Goal: Task Accomplishment & Management: Use online tool/utility

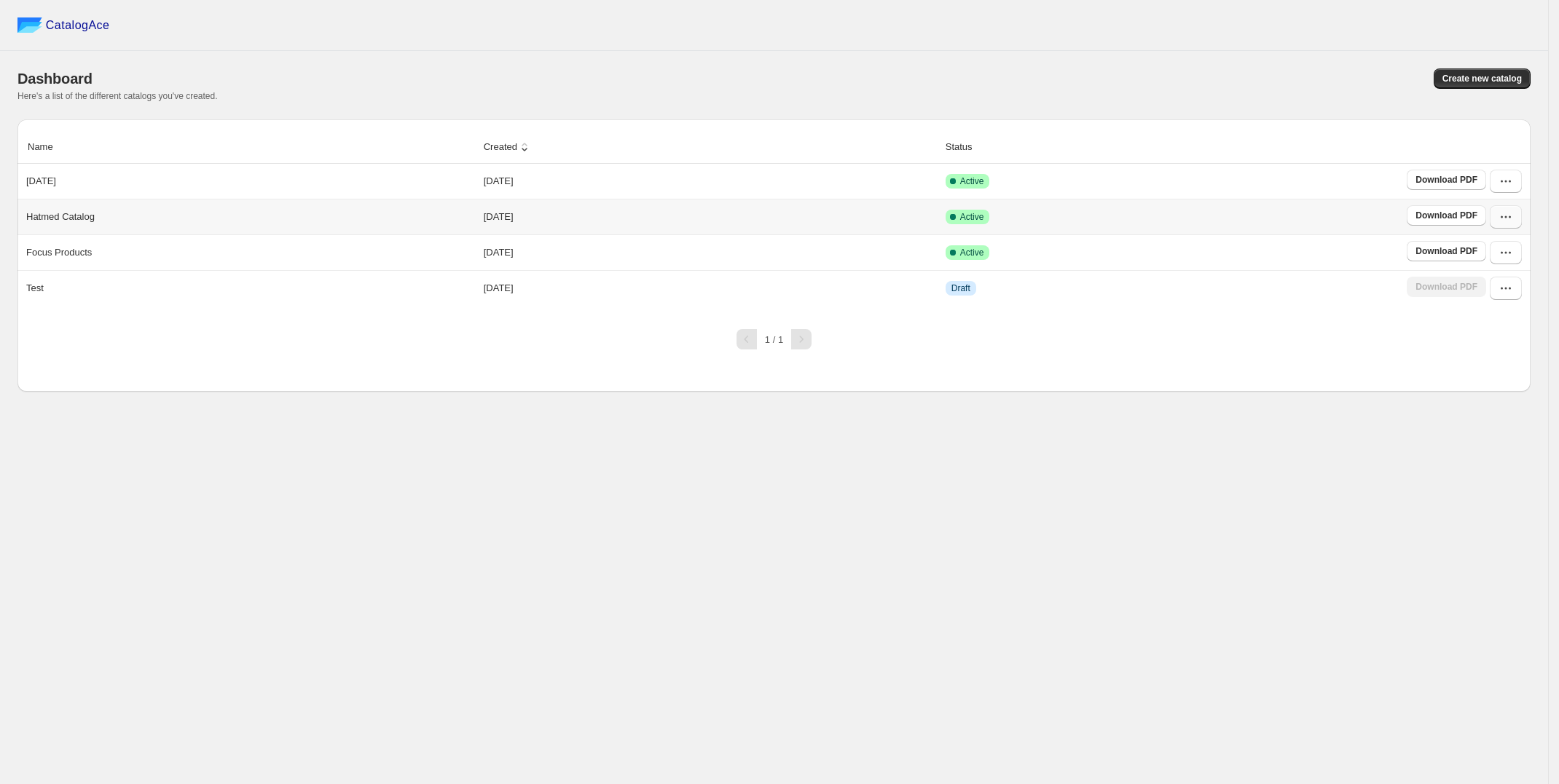
click at [1499, 217] on icon "button" at bounding box center [1505, 217] width 14 height 14
click at [1496, 319] on span "Edit" at bounding box center [1501, 321] width 75 height 14
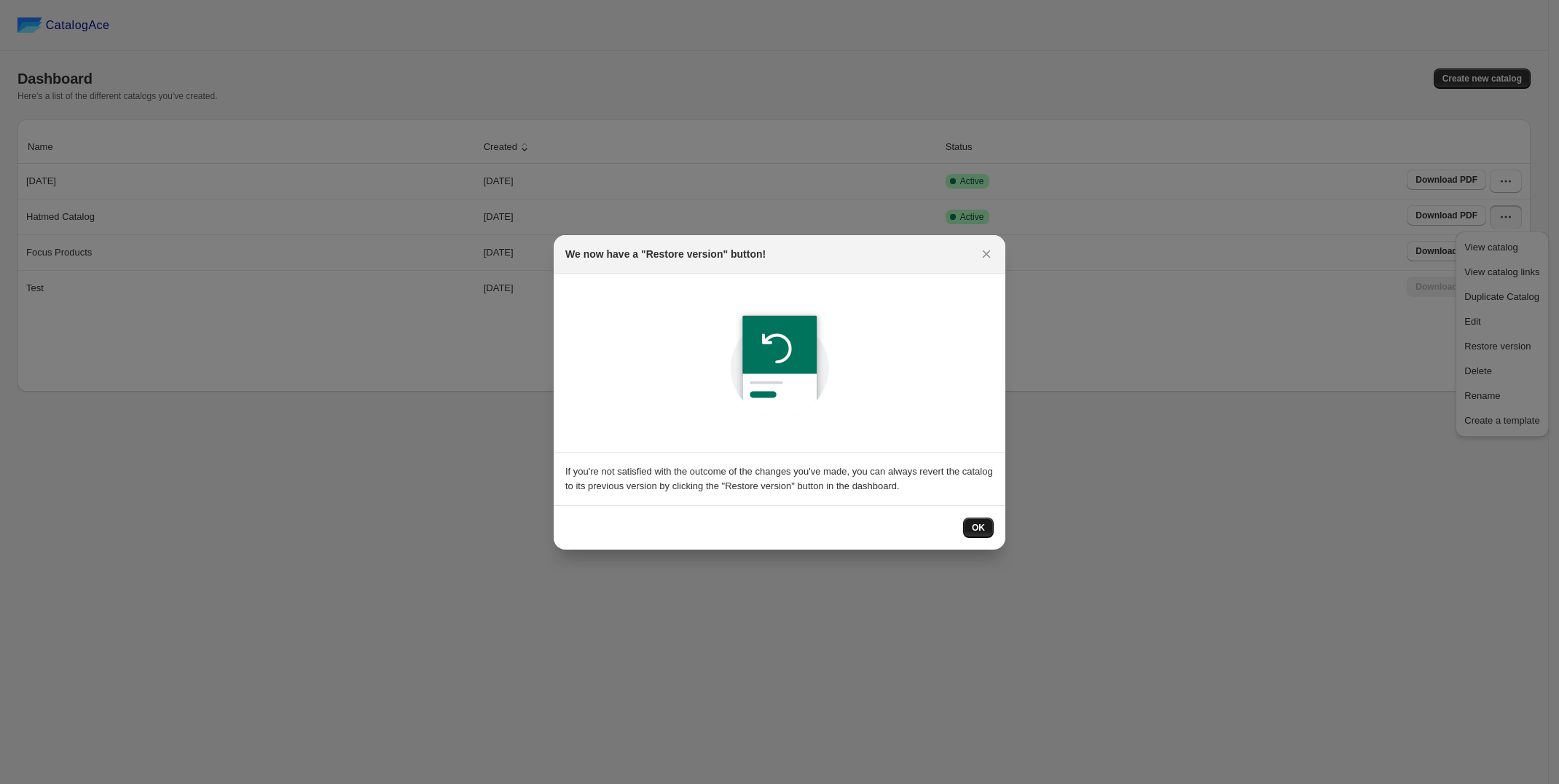
click at [985, 530] on button "OK" at bounding box center [978, 528] width 30 height 20
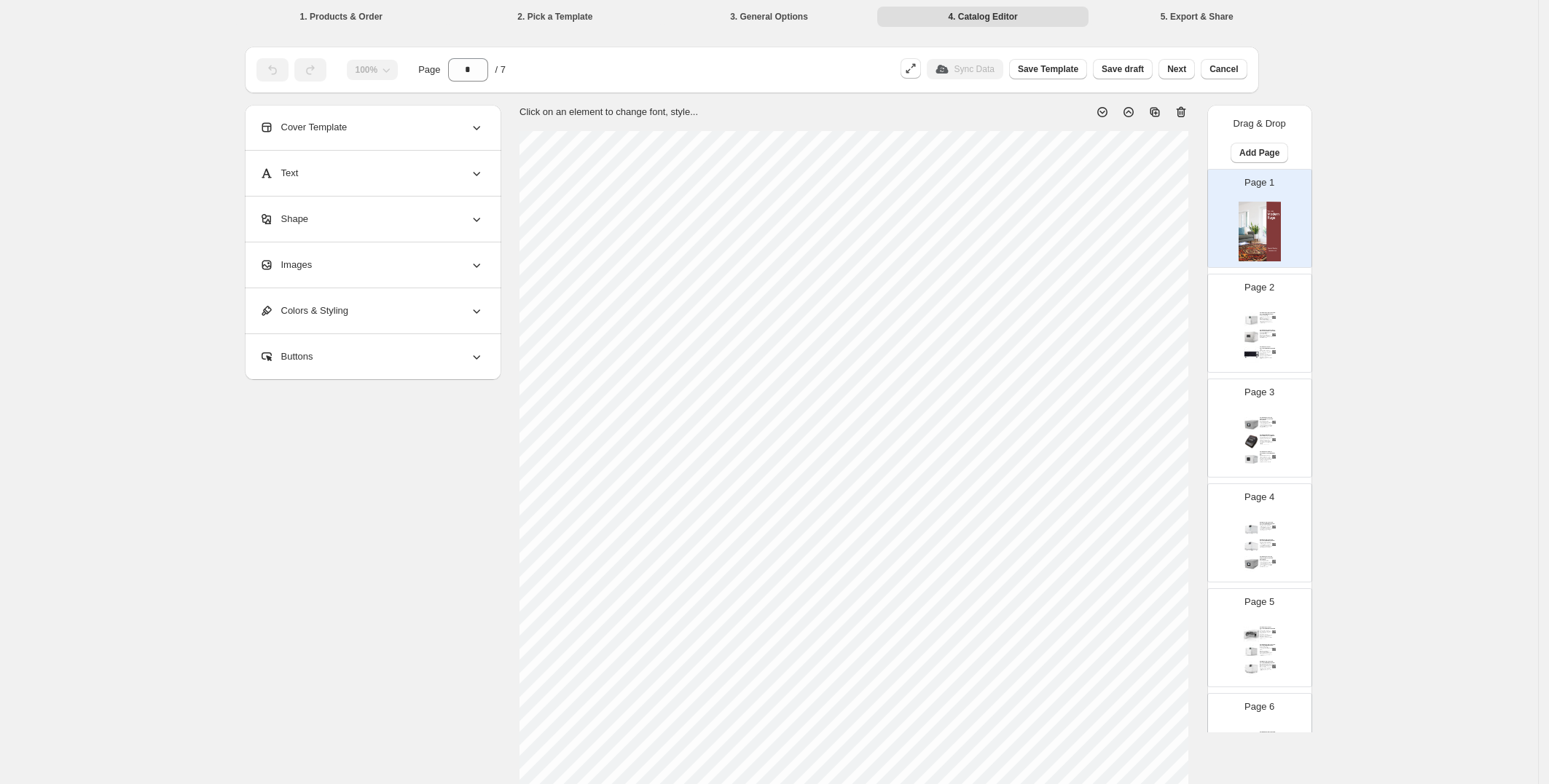
click at [358, 20] on li "1. Products & Order" at bounding box center [342, 16] width 212 height 20
click at [1217, 60] on button "Cancel" at bounding box center [1223, 69] width 46 height 20
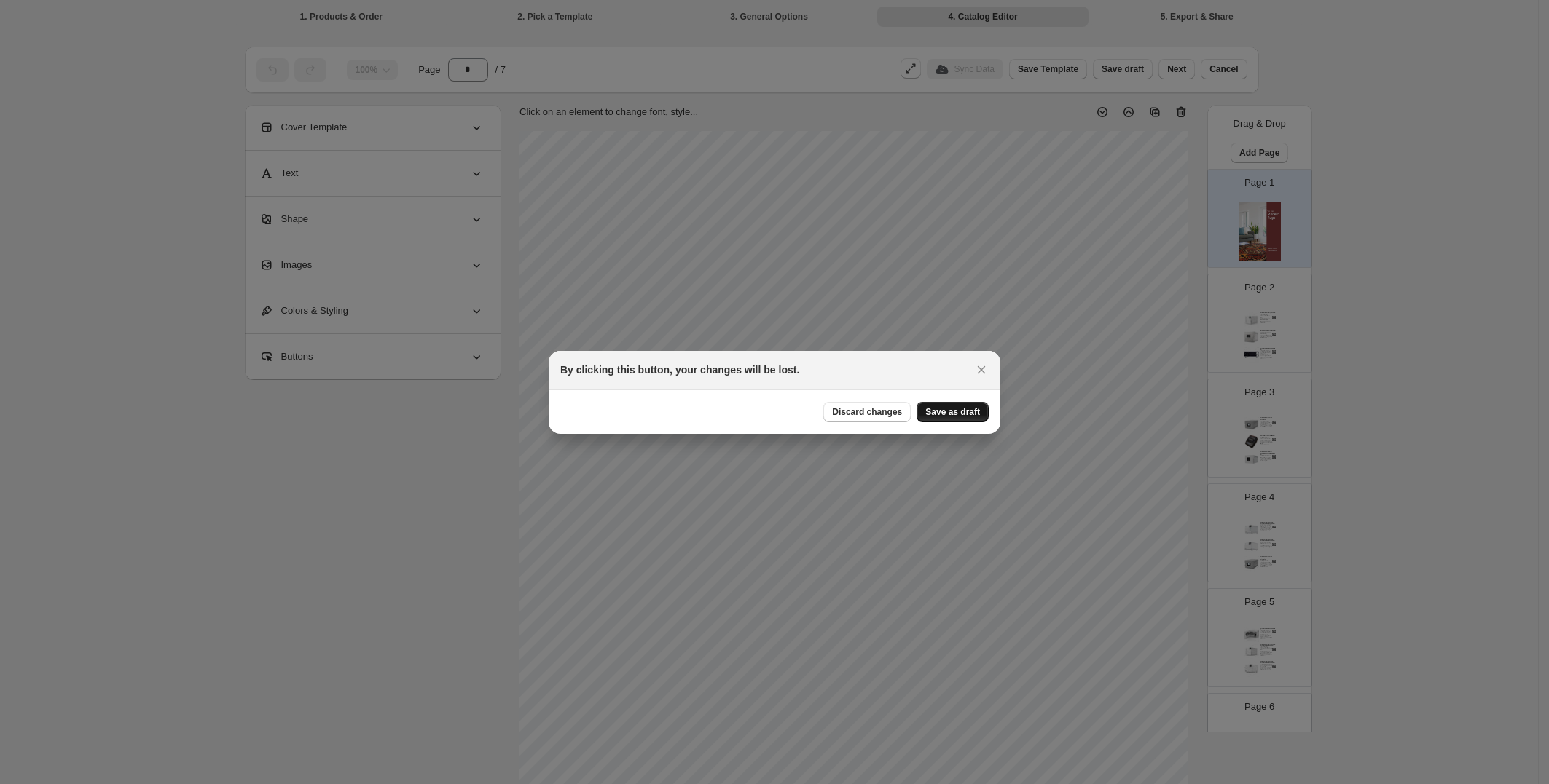
click at [928, 405] on button "Save as draft" at bounding box center [952, 412] width 72 height 20
click at [976, 367] on icon ":r12:" at bounding box center [981, 369] width 14 height 14
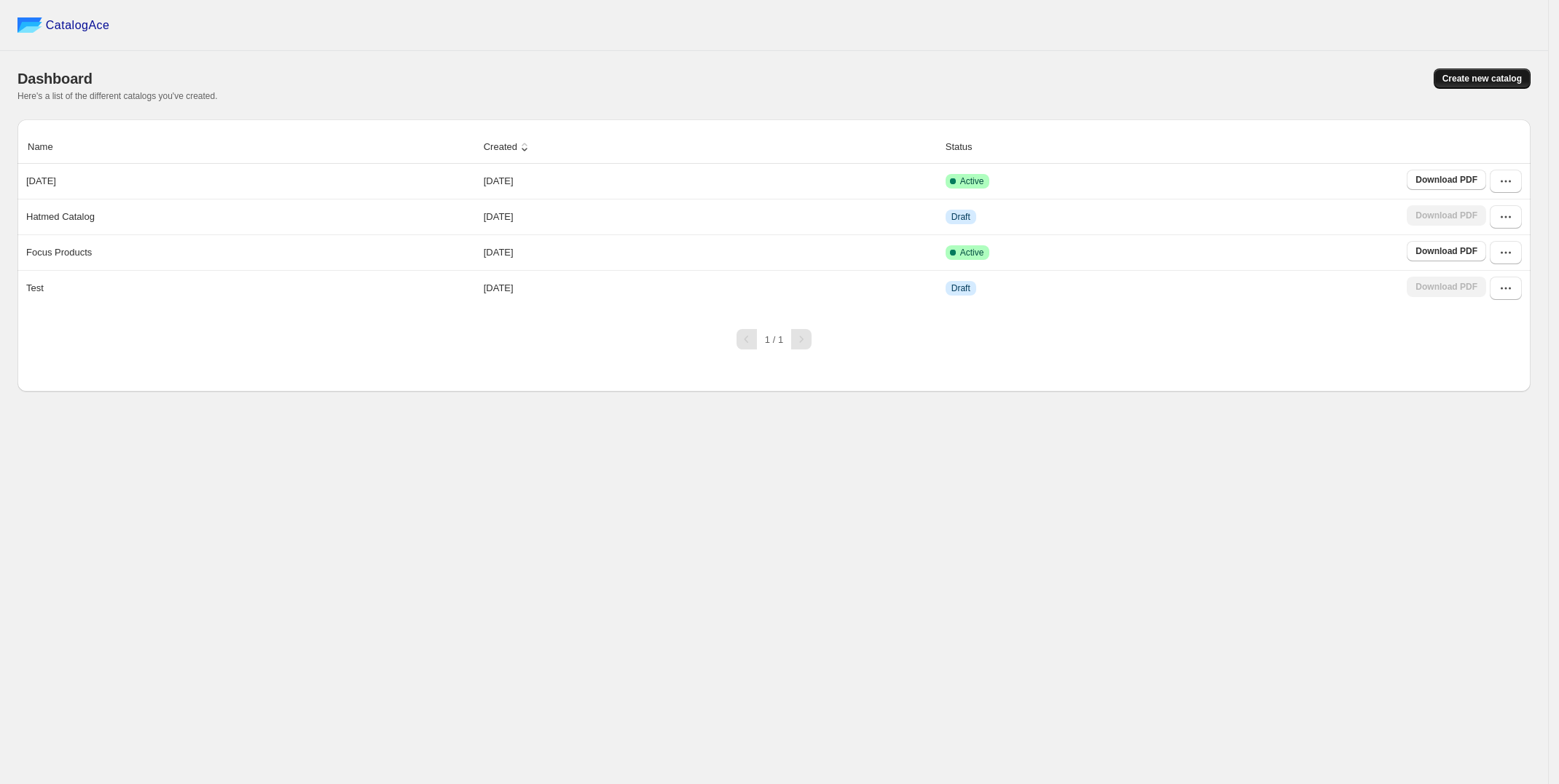
click at [1468, 77] on span "Create new catalog" at bounding box center [1482, 79] width 80 height 12
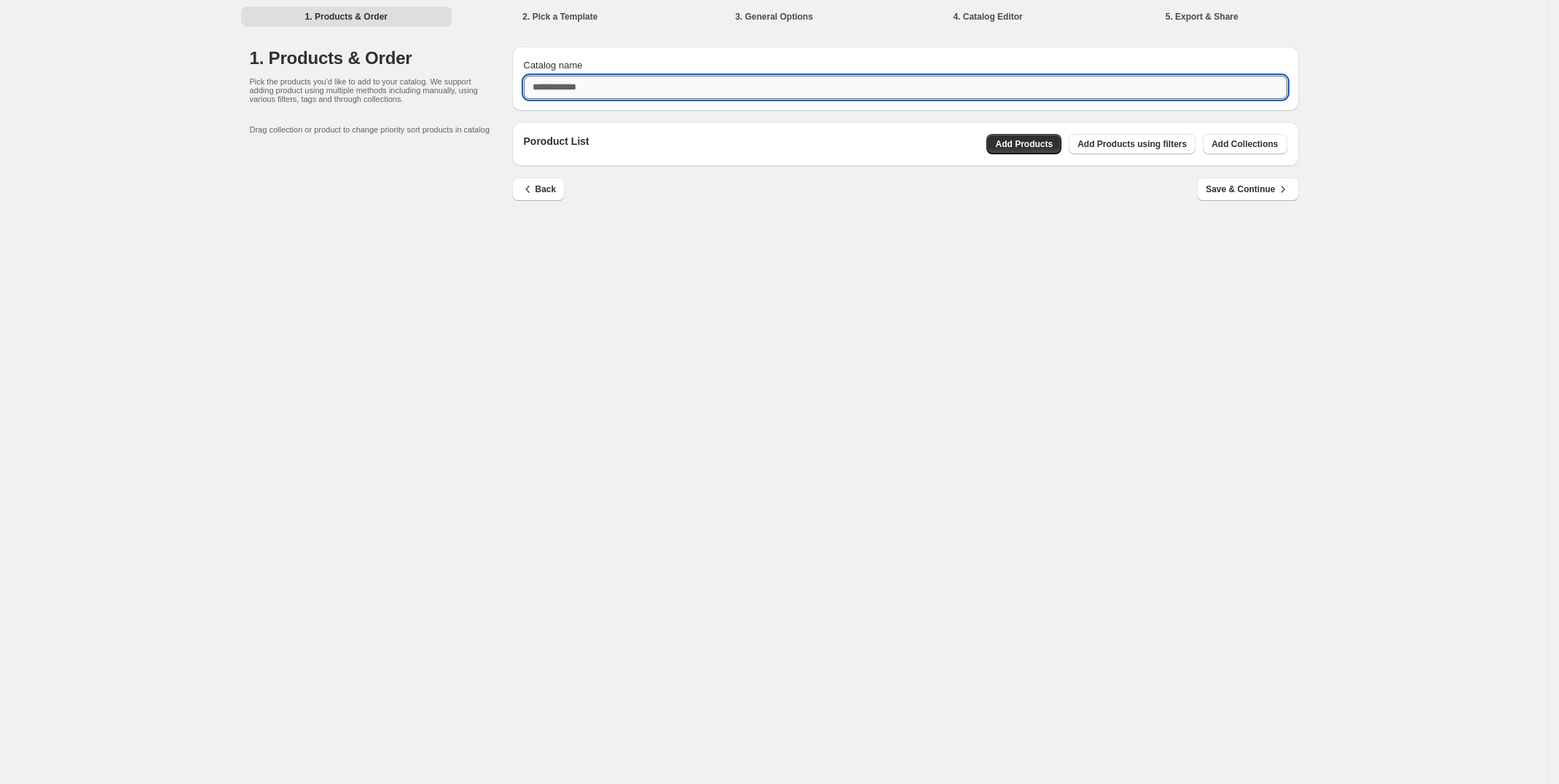
click at [583, 93] on input "Catalog name" at bounding box center [905, 87] width 763 height 24
type input "**********"
click at [916, 289] on div "**********" at bounding box center [774, 392] width 1548 height 784
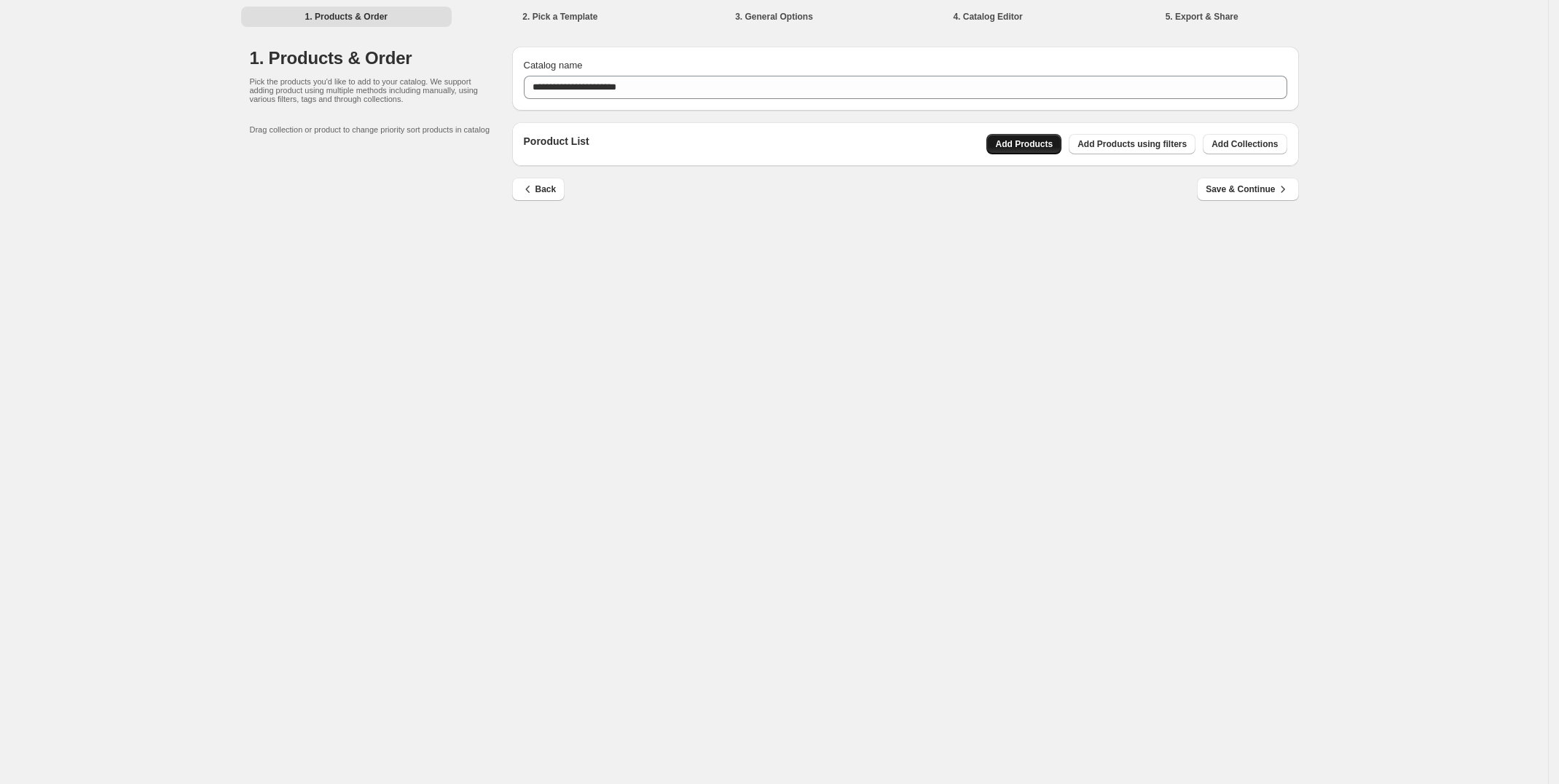
click at [1019, 141] on span "Add Products" at bounding box center [1023, 144] width 58 height 12
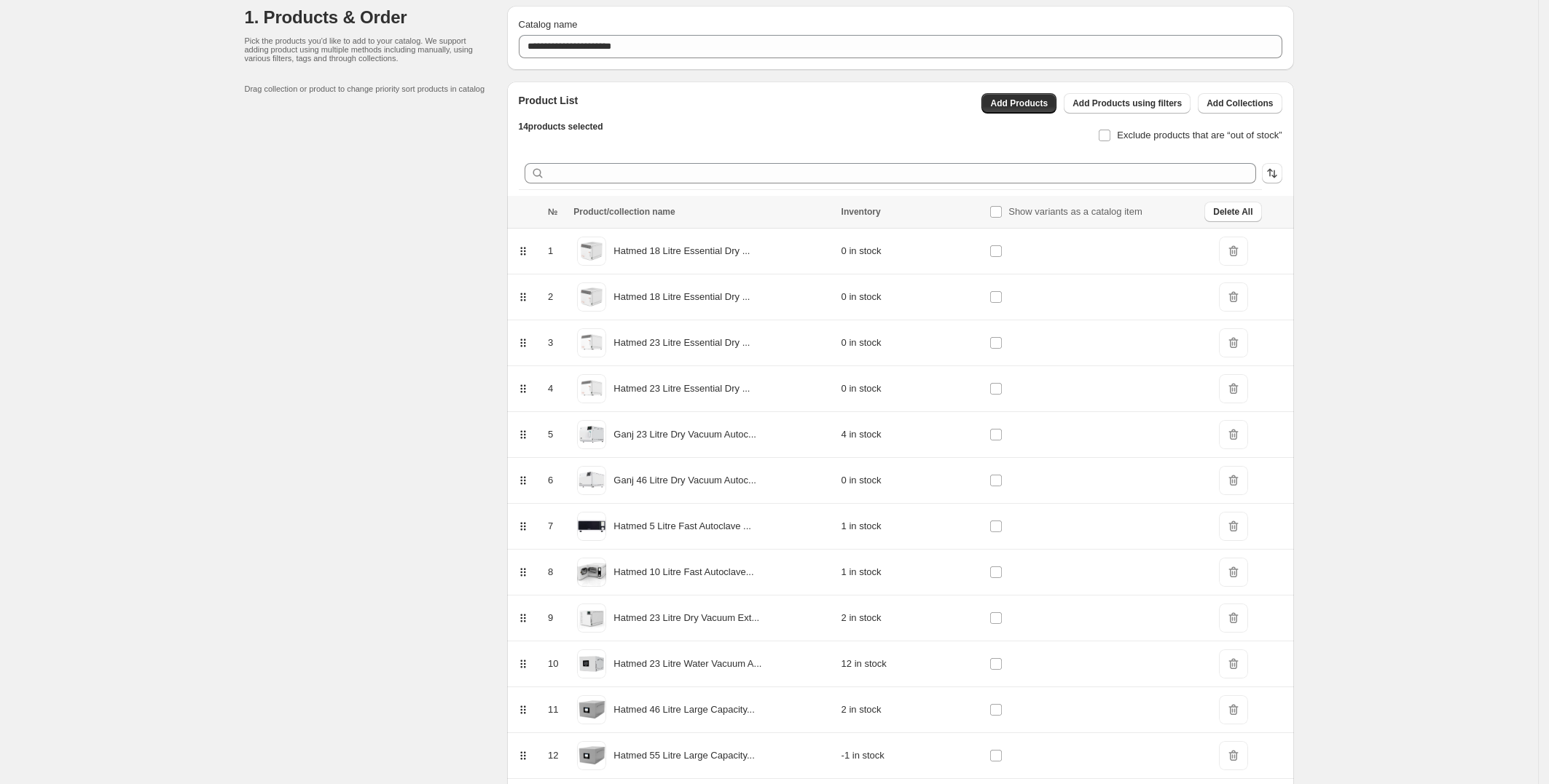
scroll to position [37, 0]
click at [581, 295] on span at bounding box center [591, 301] width 29 height 29
click at [642, 296] on p "Hatmed 18 Litre Essential Dry ..." at bounding box center [682, 301] width 136 height 14
click at [788, 297] on div "Hatmed 18 Litre Essential Dry ..." at bounding box center [703, 301] width 259 height 36
click at [825, 298] on div "Hatmed 18 Litre Essential Dry ..." at bounding box center [703, 301] width 259 height 36
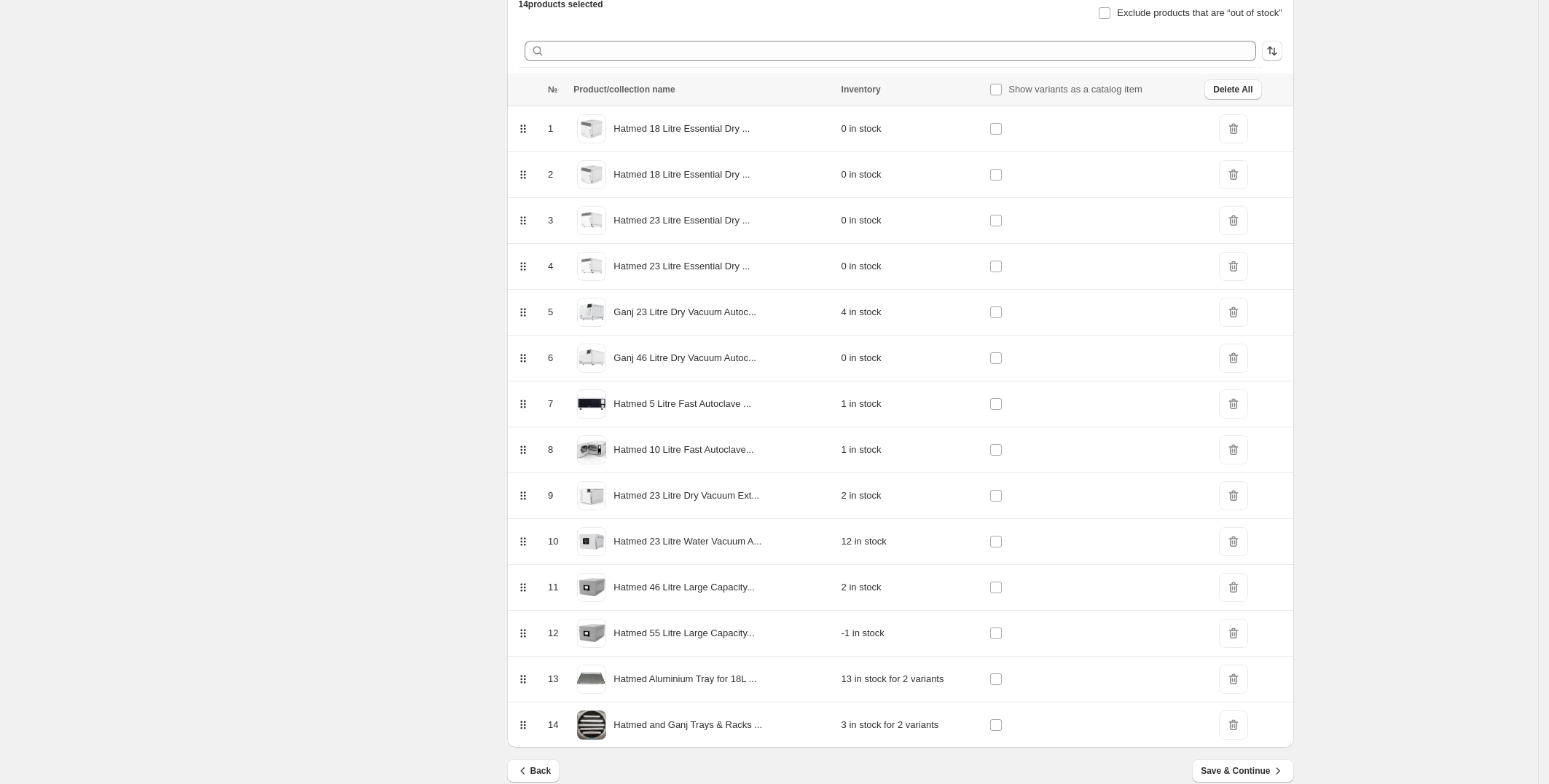
scroll to position [181, 0]
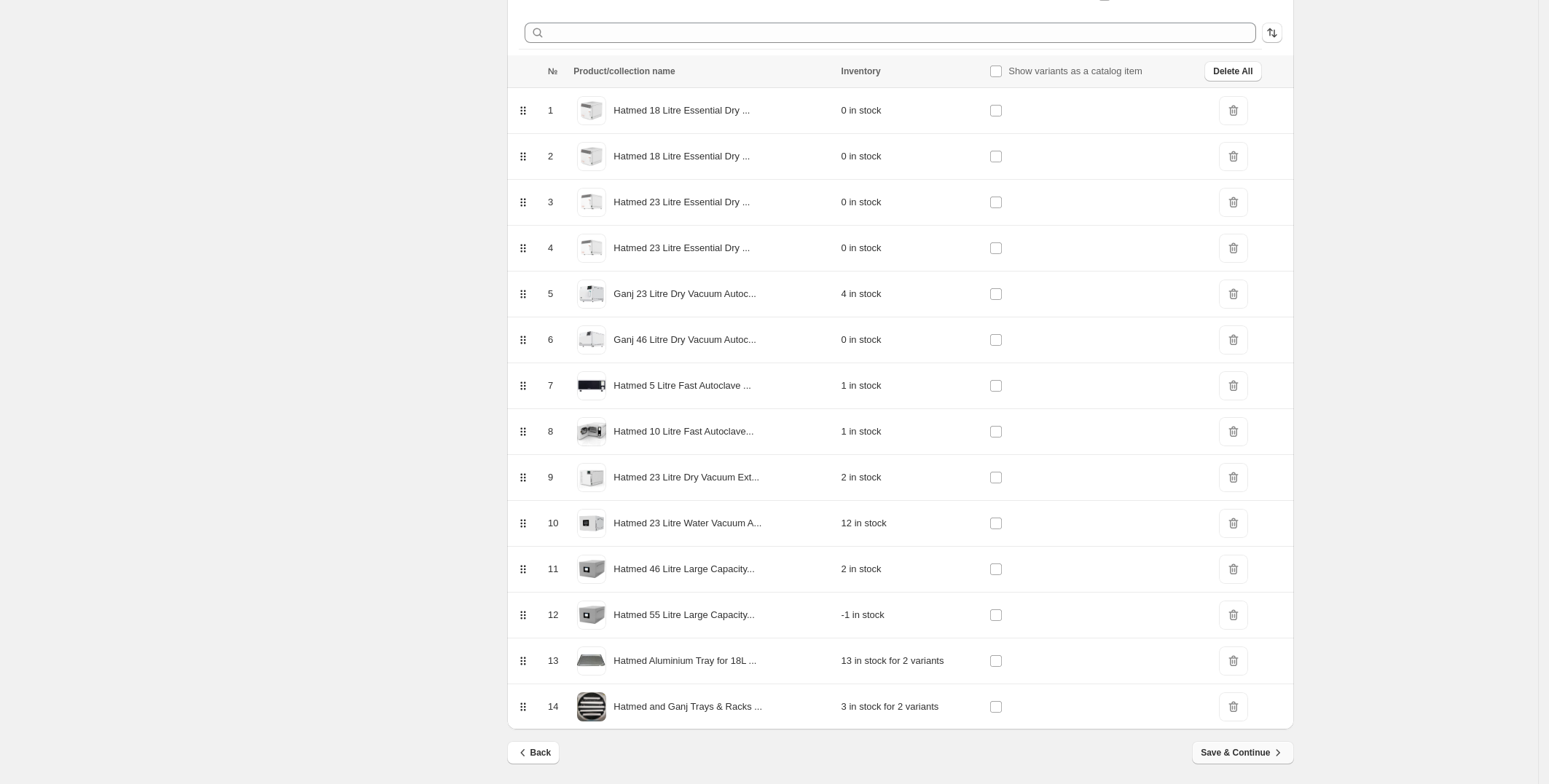
click at [1260, 747] on span "Save & Continue" at bounding box center [1243, 752] width 84 height 14
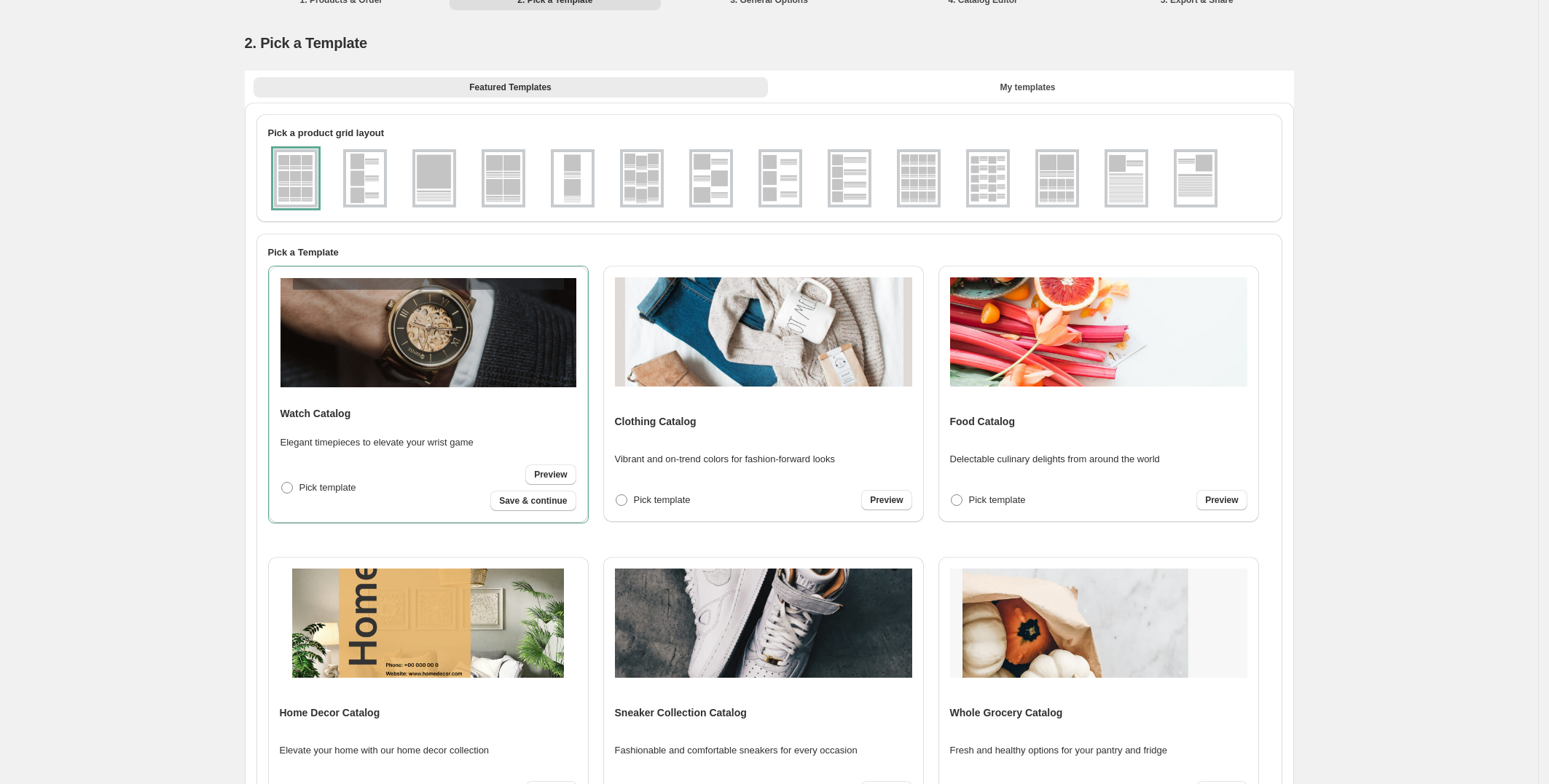
scroll to position [0, 0]
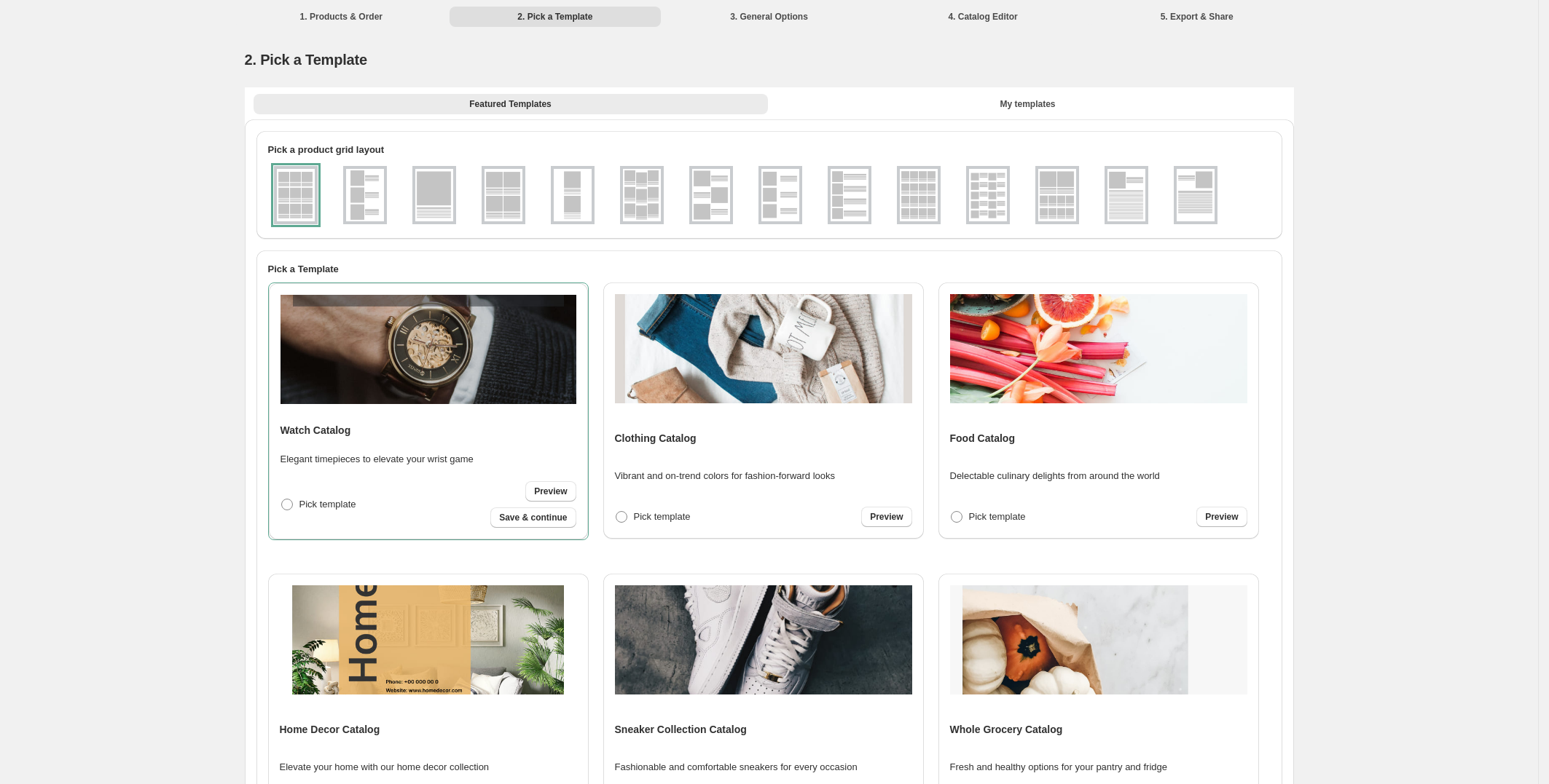
click at [581, 204] on img at bounding box center [572, 195] width 38 height 52
click at [573, 212] on div at bounding box center [573, 195] width 44 height 58
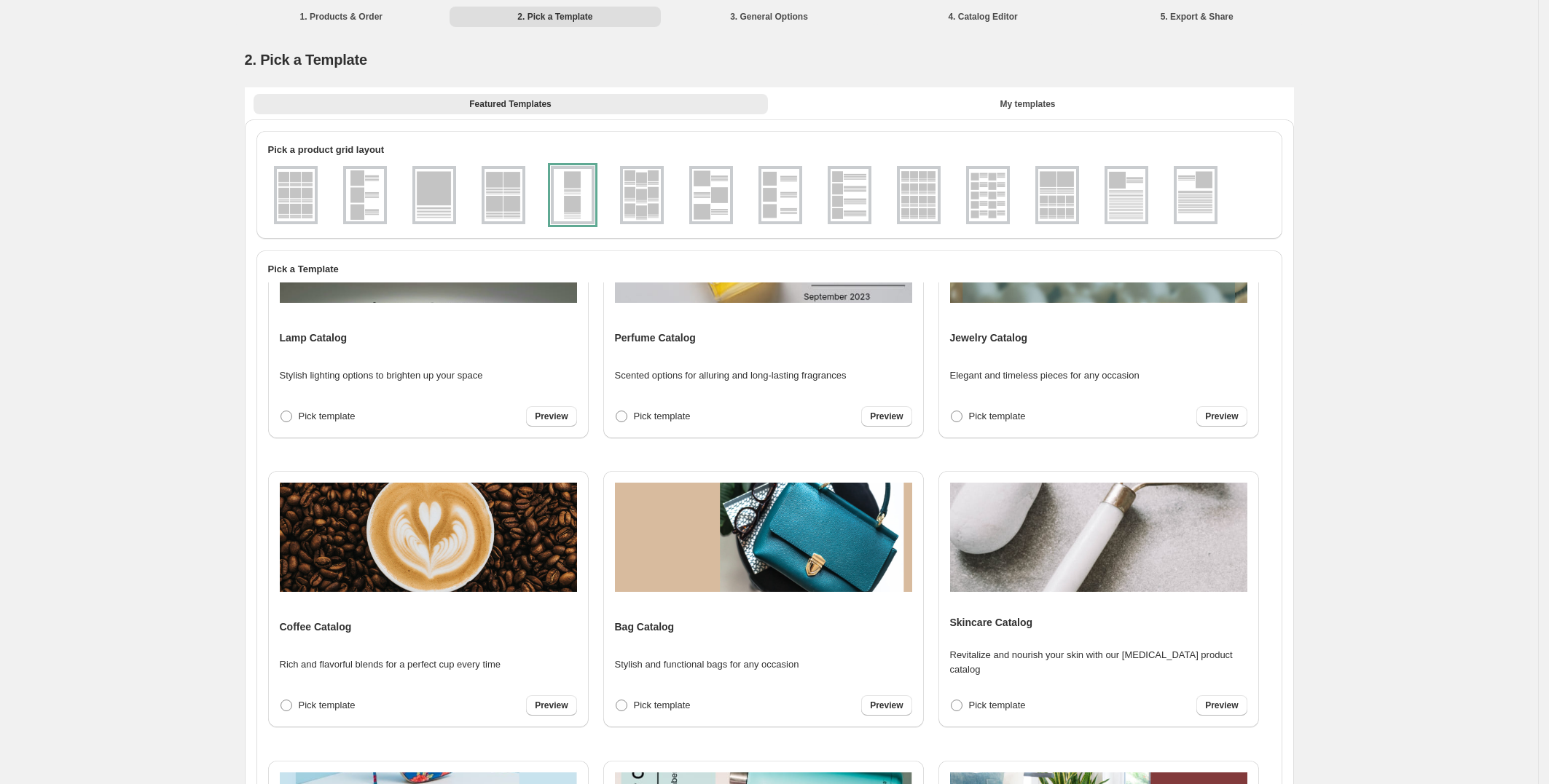
scroll to position [1316, 0]
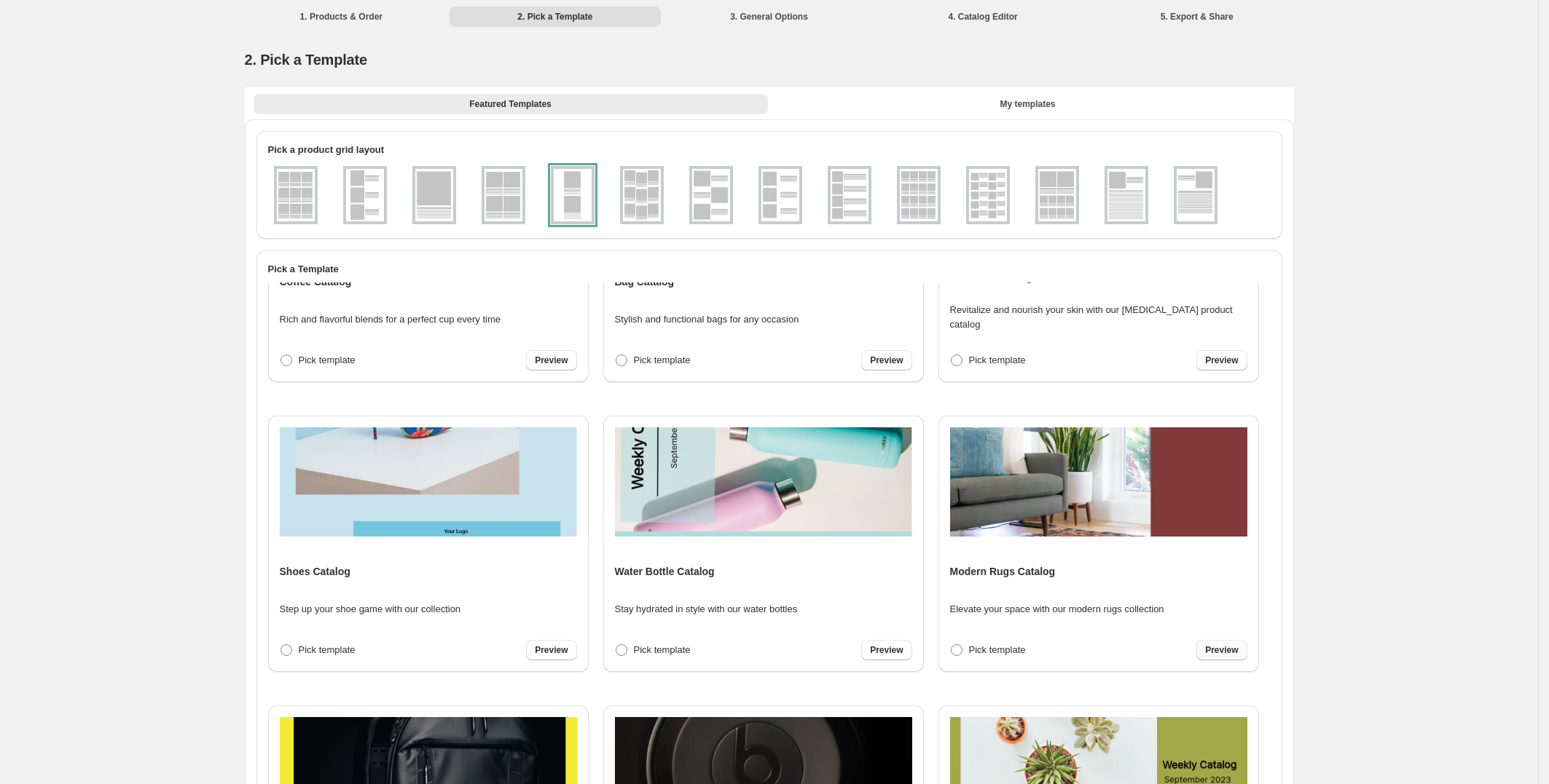
click at [1205, 649] on span "Preview" at bounding box center [1221, 651] width 33 height 12
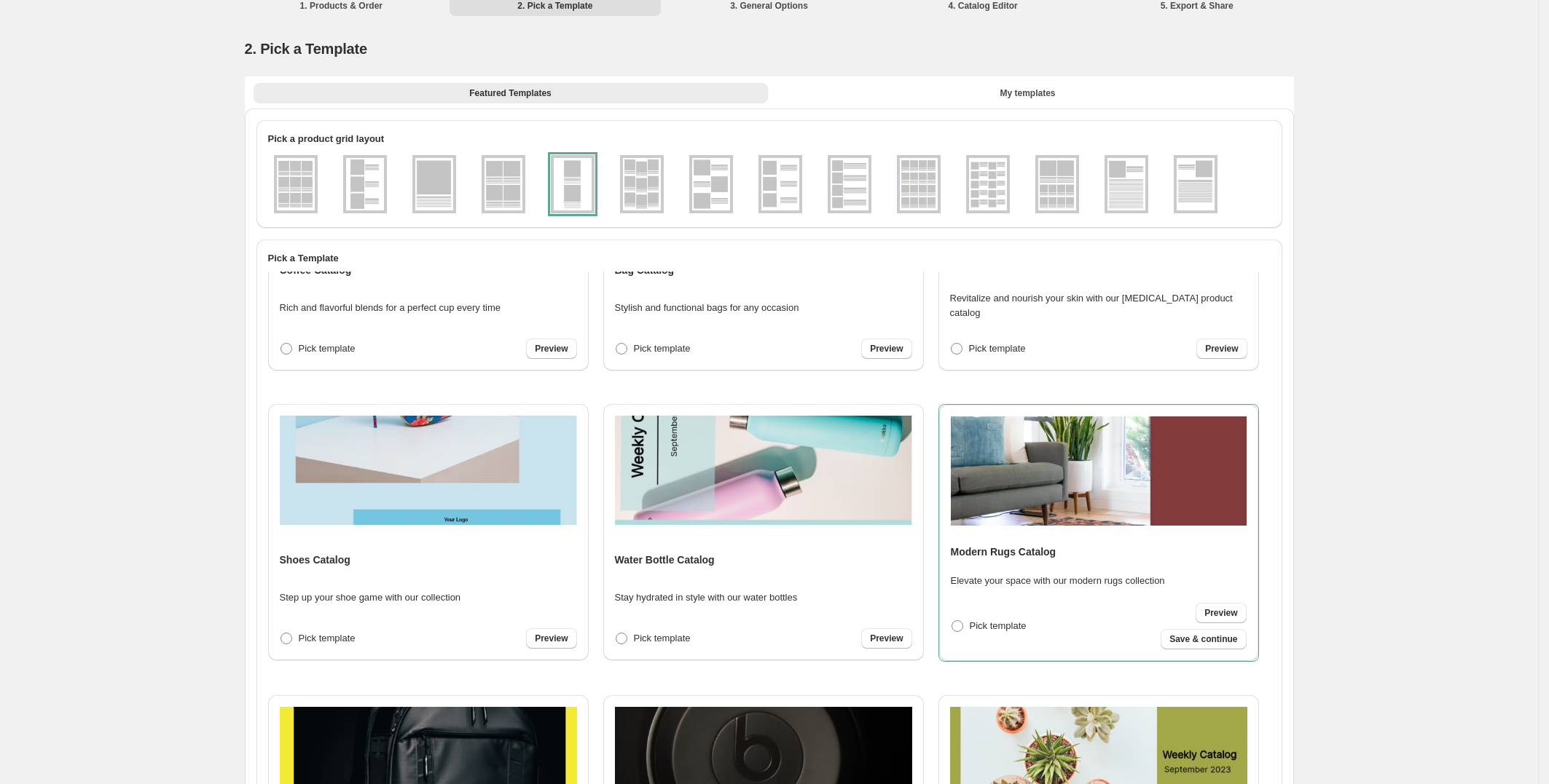
scroll to position [24, 0]
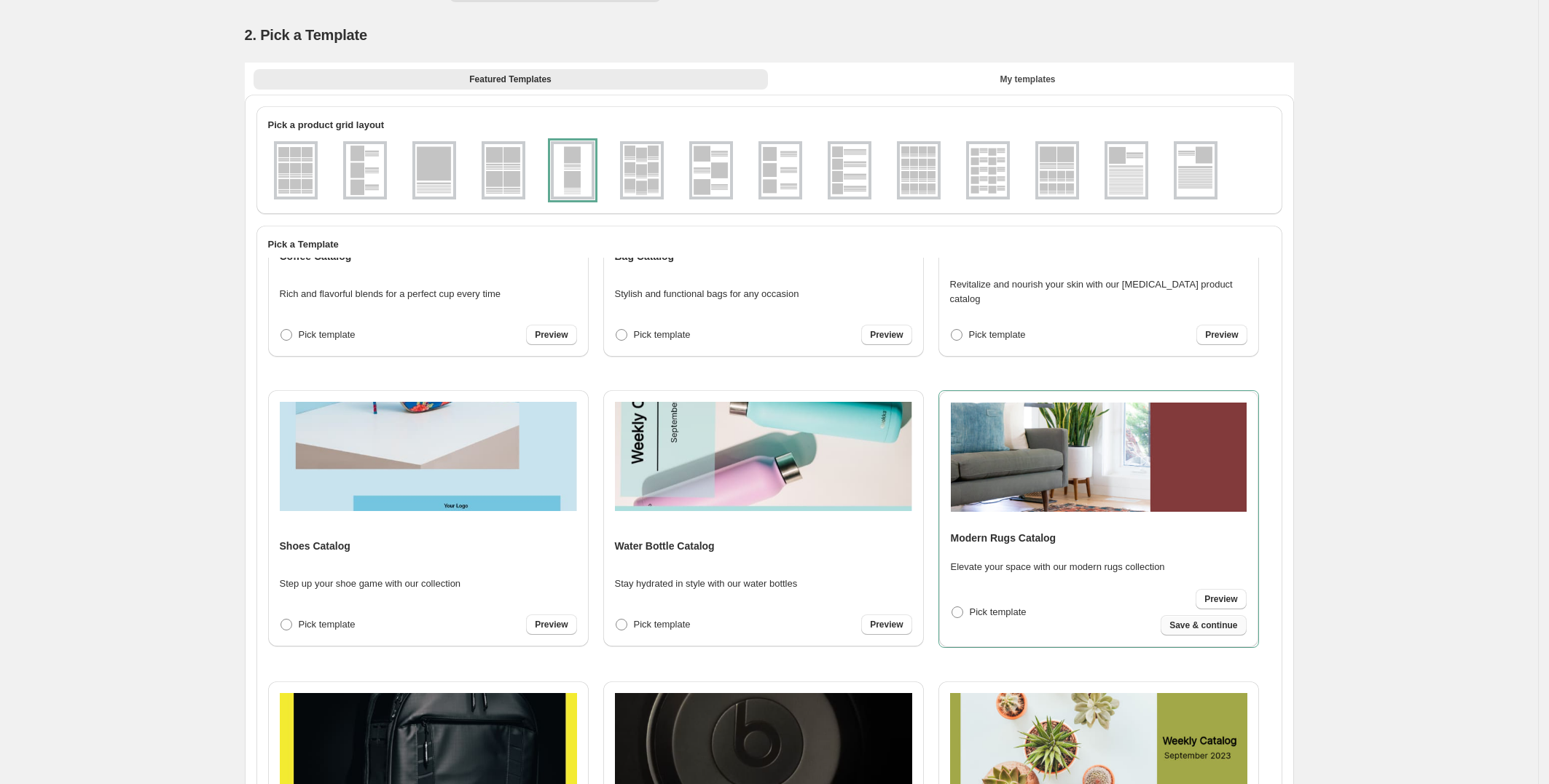
click at [1170, 625] on span "Save & continue" at bounding box center [1203, 625] width 68 height 12
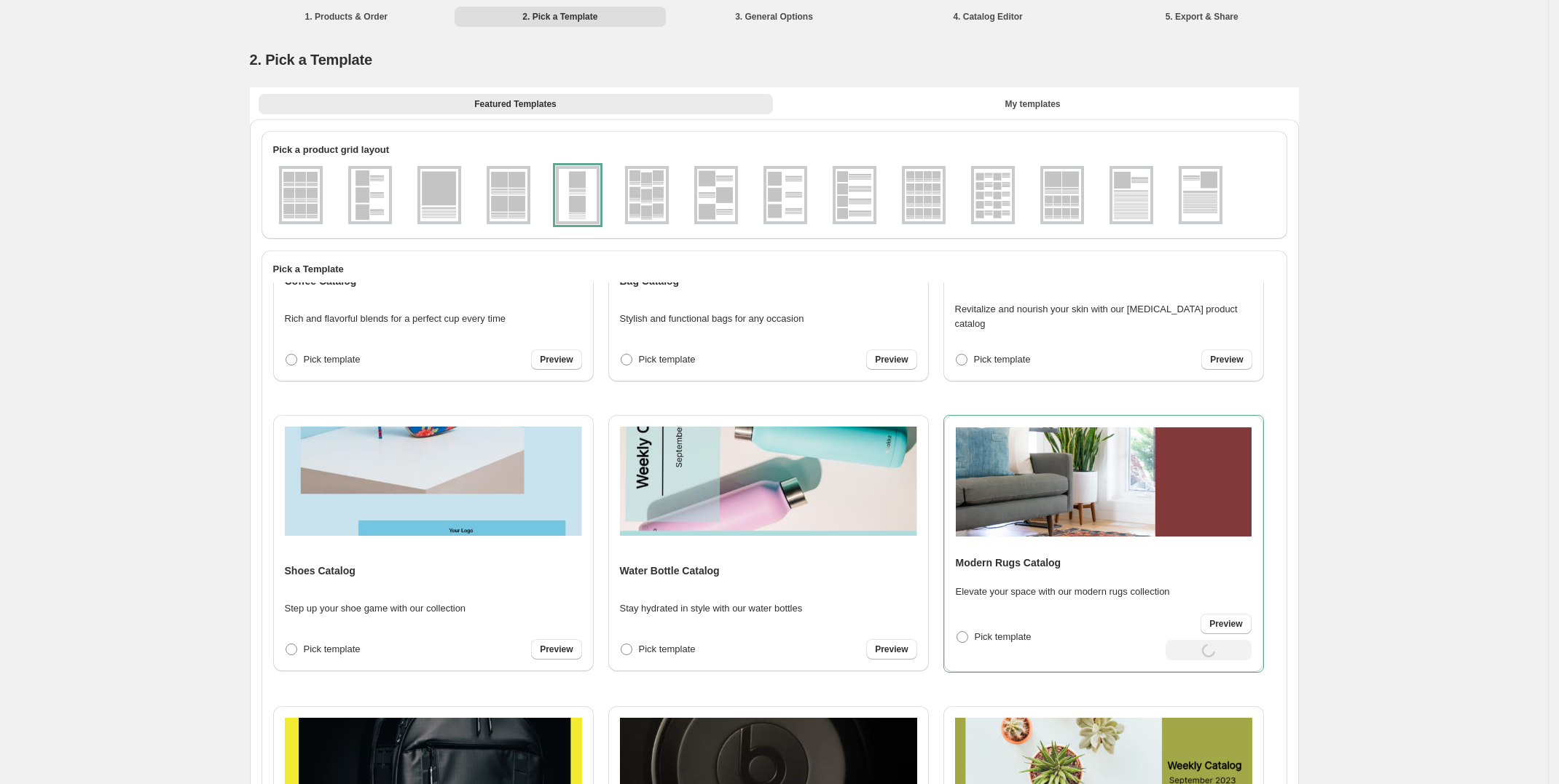
select select "**********"
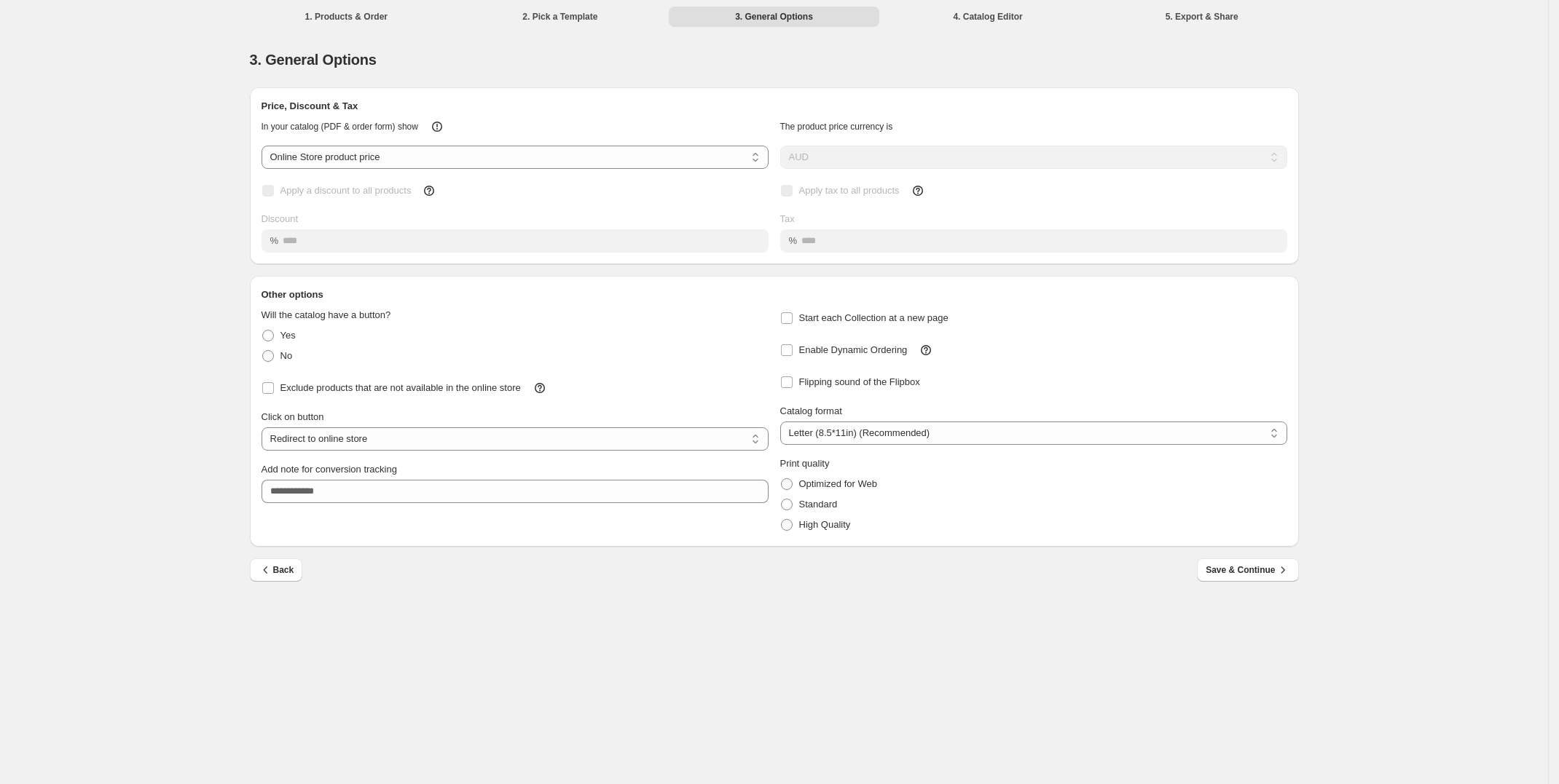
click at [1478, 324] on div "**********" at bounding box center [774, 392] width 1548 height 784
click at [272, 360] on span at bounding box center [268, 356] width 12 height 12
select select "**********"
click at [1229, 555] on div "Back Save & Continue" at bounding box center [768, 565] width 1060 height 35
click at [1230, 565] on span "Save & Continue" at bounding box center [1248, 570] width 84 height 14
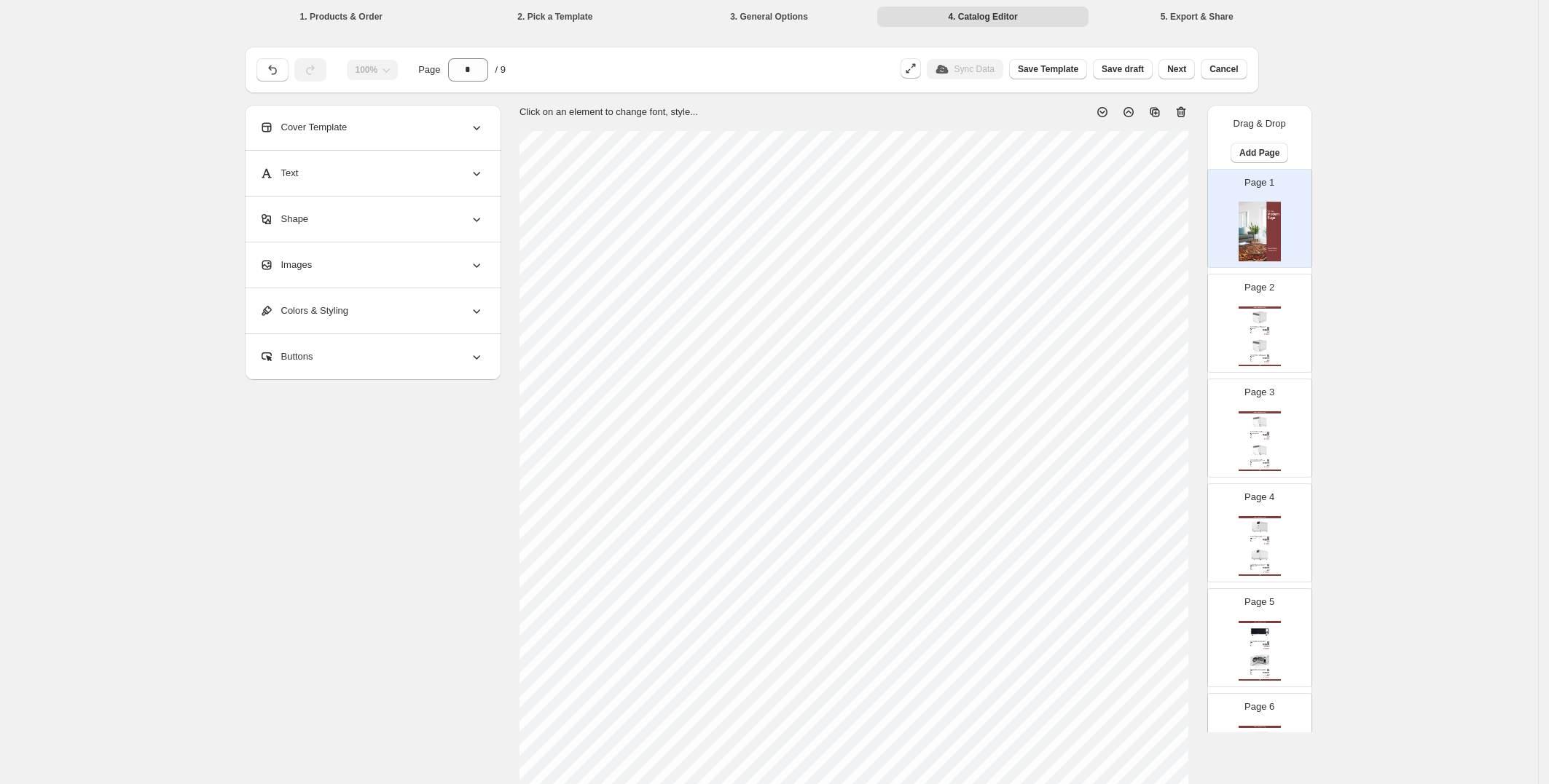
click at [1266, 316] on img at bounding box center [1259, 317] width 19 height 18
type input "*"
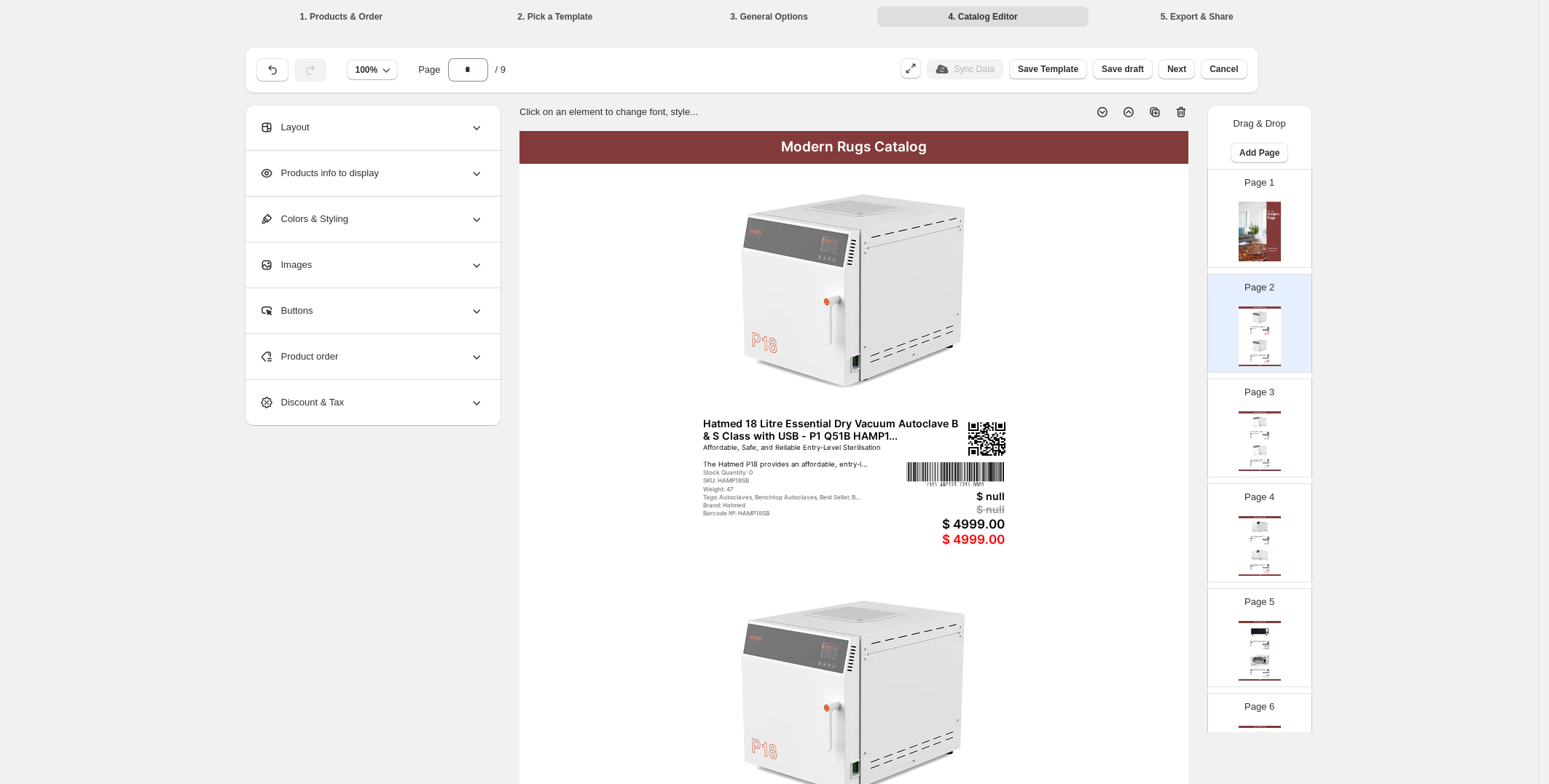
click at [465, 169] on div "Products info to display" at bounding box center [371, 174] width 224 height 45
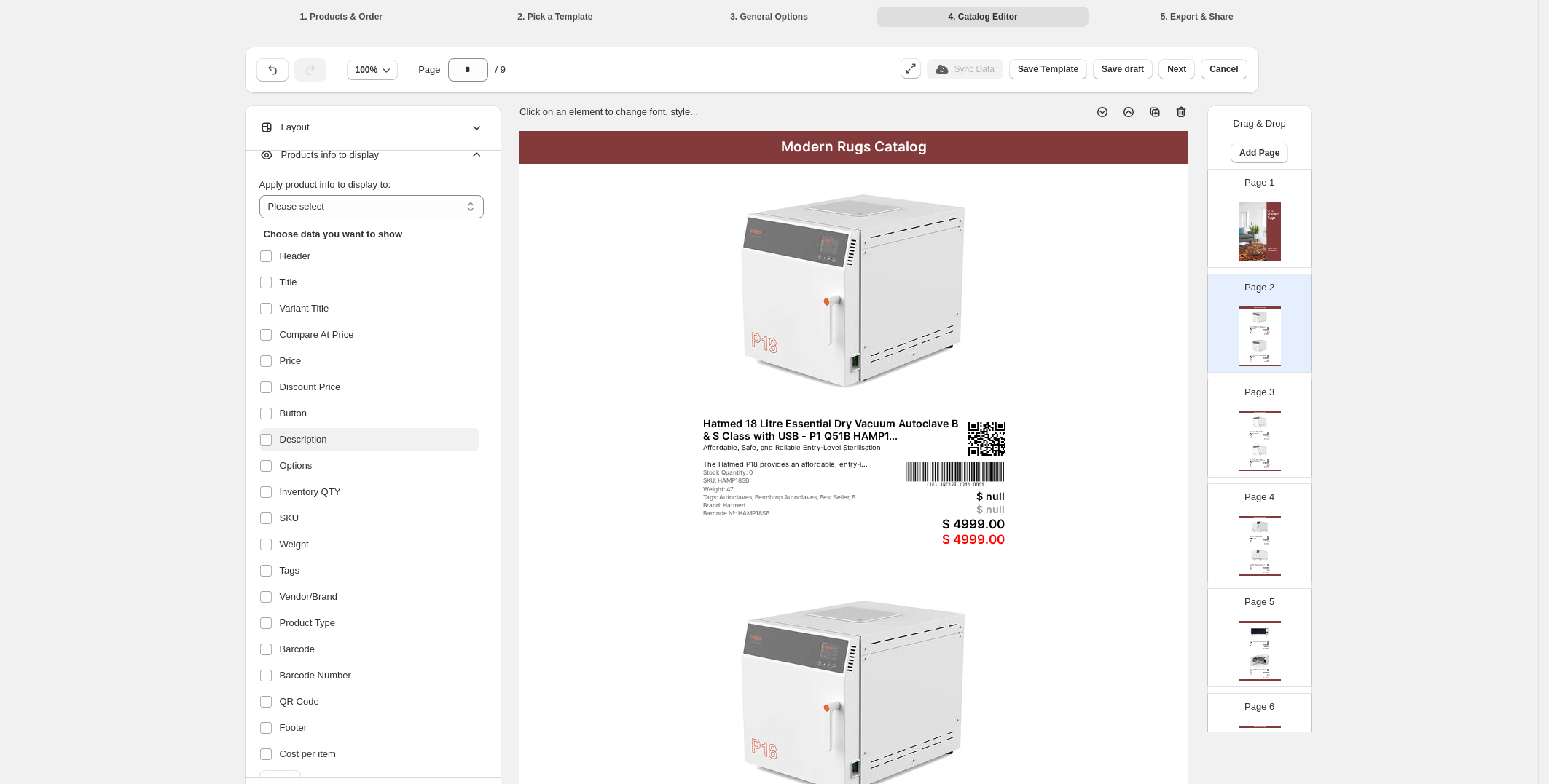
click at [327, 440] on span "Description" at bounding box center [303, 439] width 47 height 14
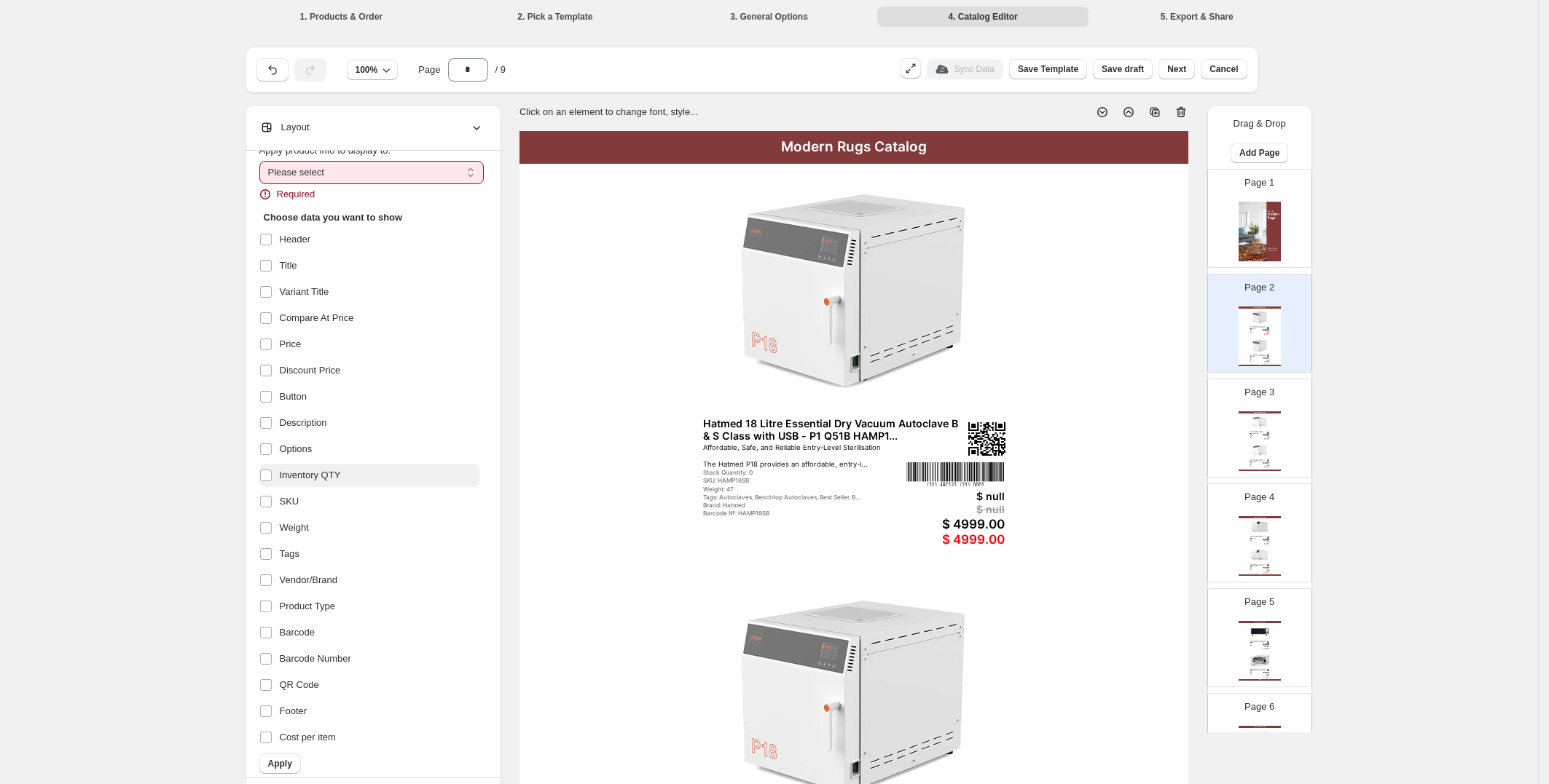
scroll to position [63, 0]
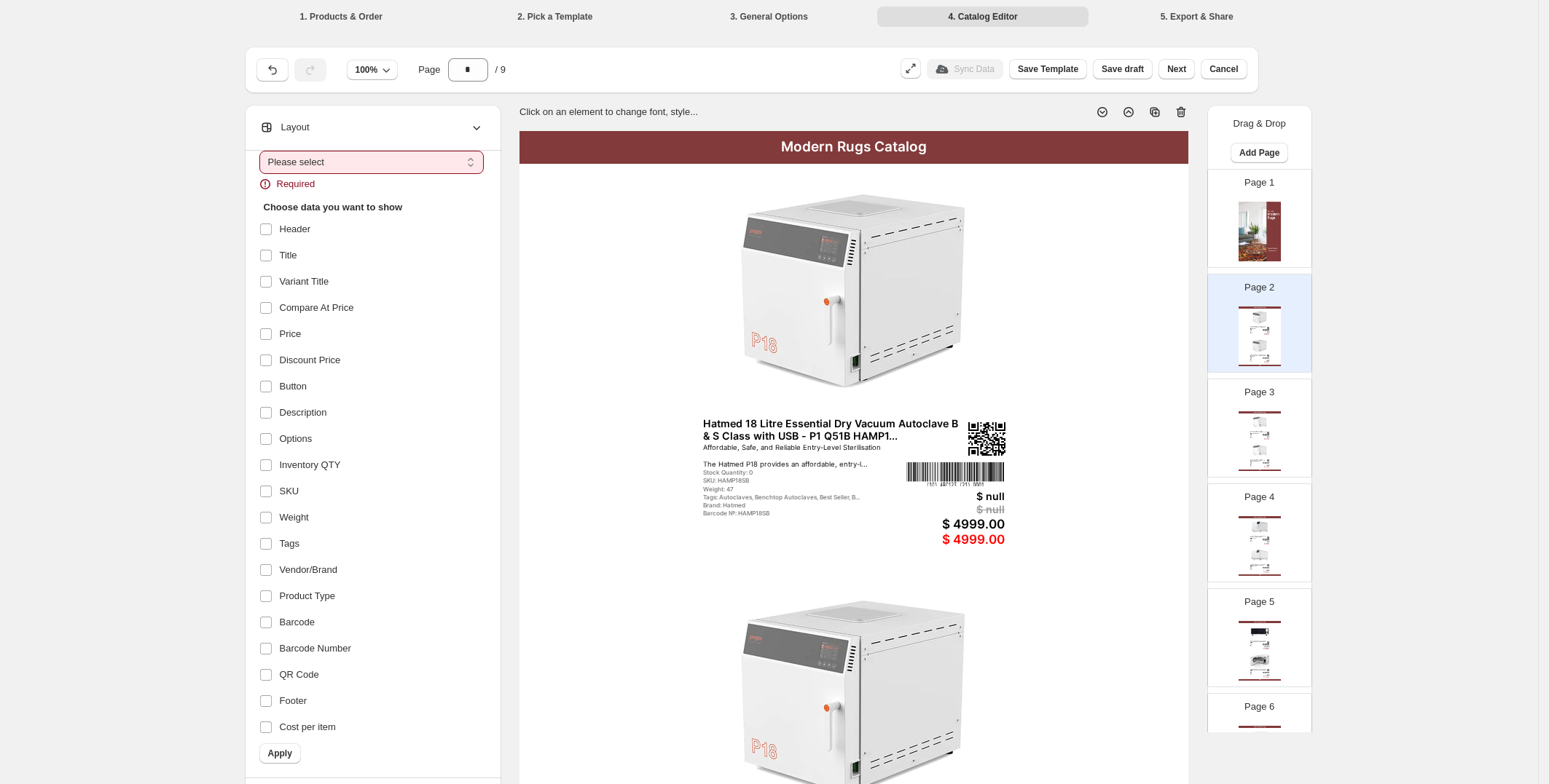
click at [364, 170] on select "**********" at bounding box center [371, 163] width 224 height 24
select select "*********"
click at [264, 168] on select "**********" at bounding box center [371, 163] width 224 height 24
click at [338, 446] on label "Options" at bounding box center [369, 439] width 220 height 24
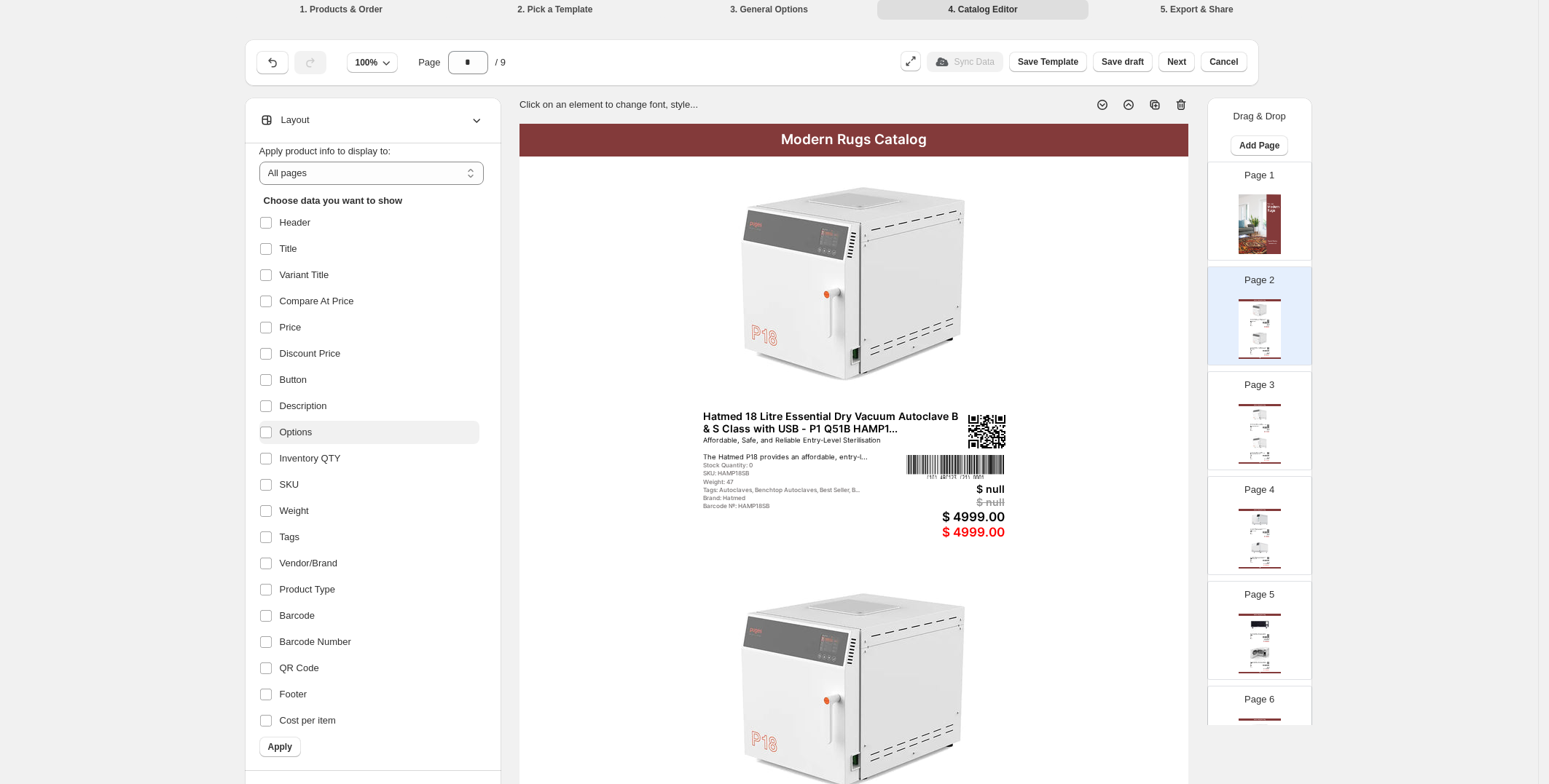
scroll to position [18, 0]
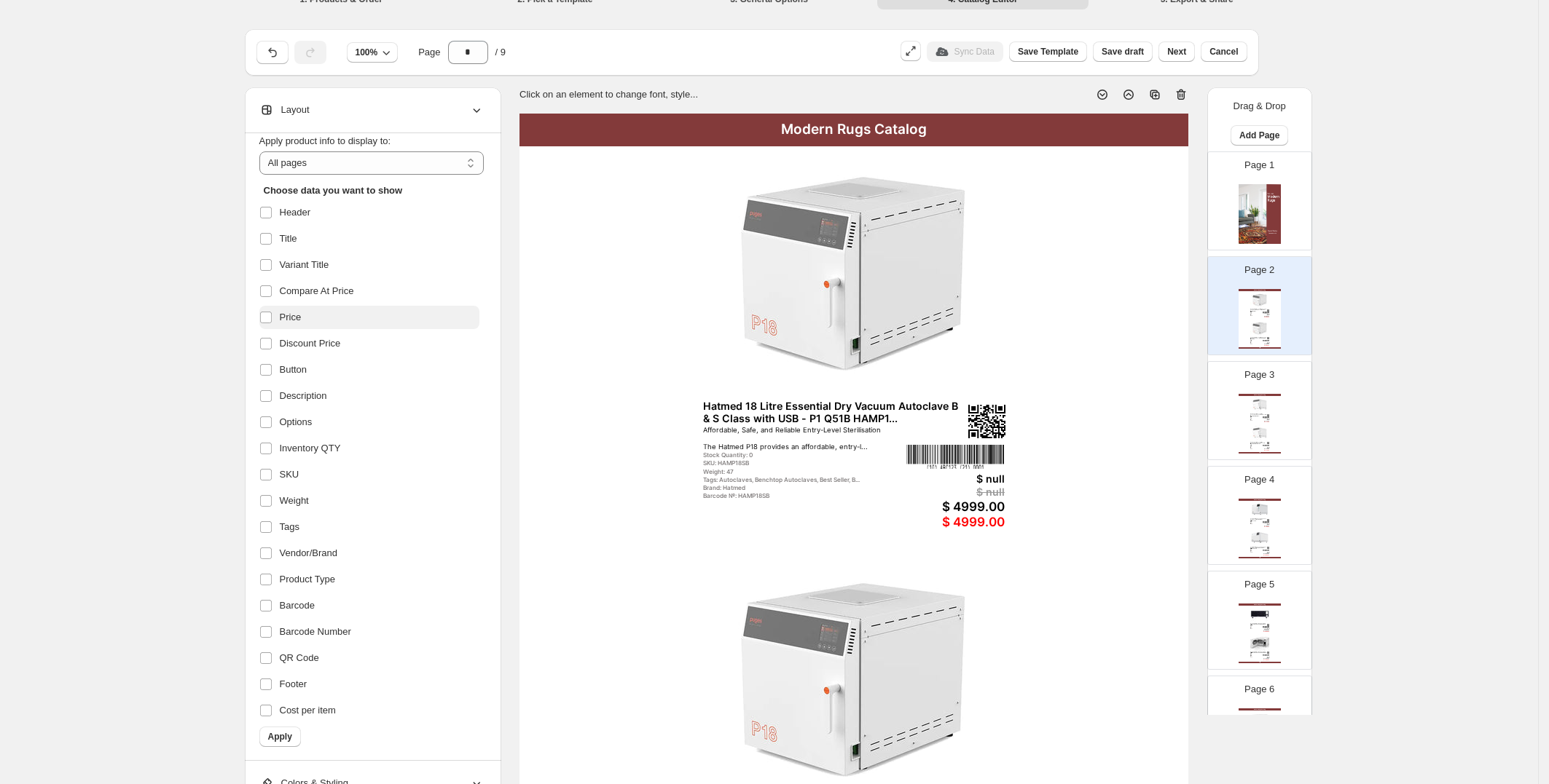
click at [340, 310] on label "Price" at bounding box center [369, 317] width 220 height 24
click at [360, 300] on label "Compare At Price" at bounding box center [369, 291] width 220 height 24
click at [341, 344] on span "Discount Price" at bounding box center [310, 343] width 61 height 14
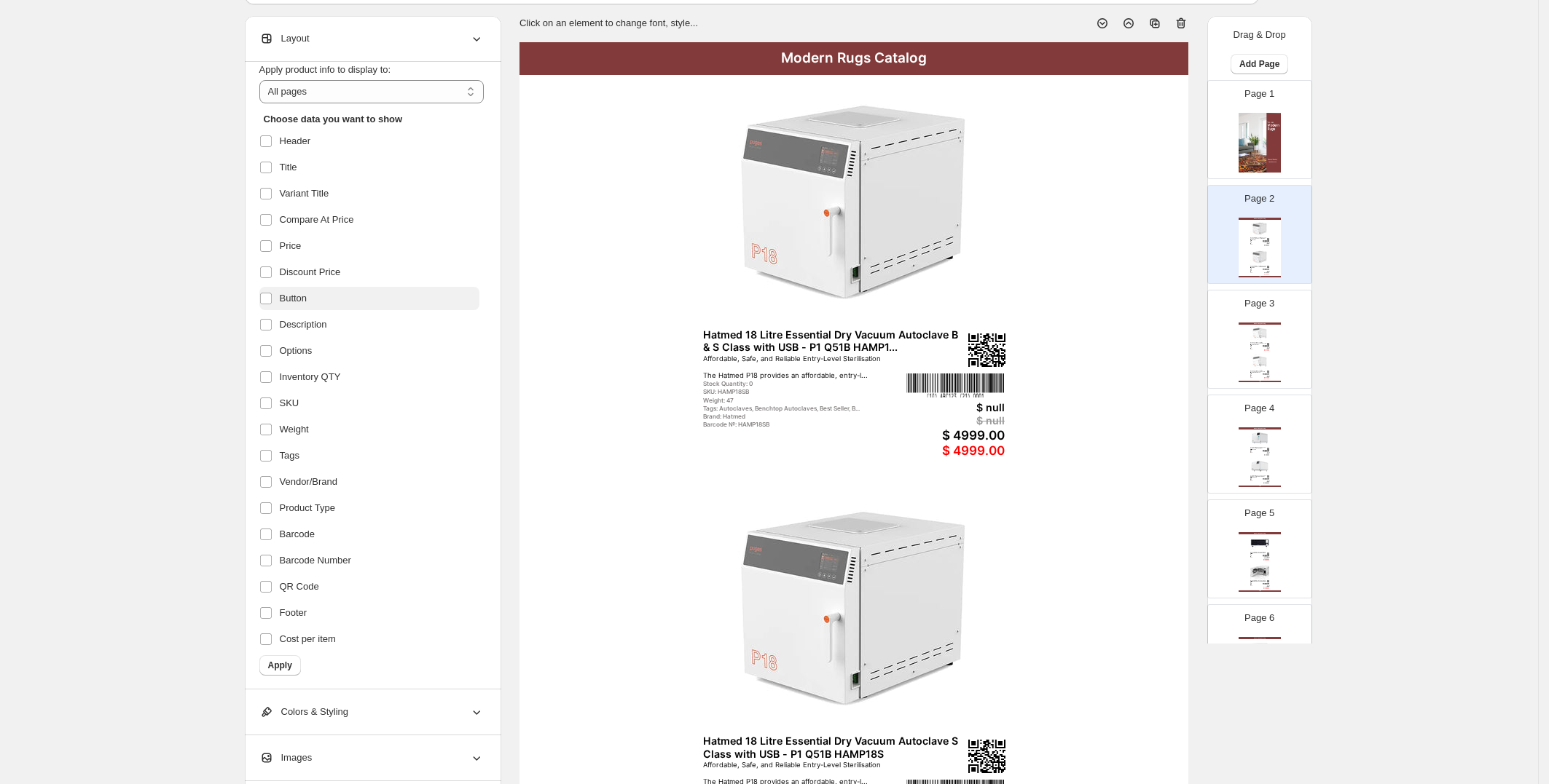
scroll to position [107, 0]
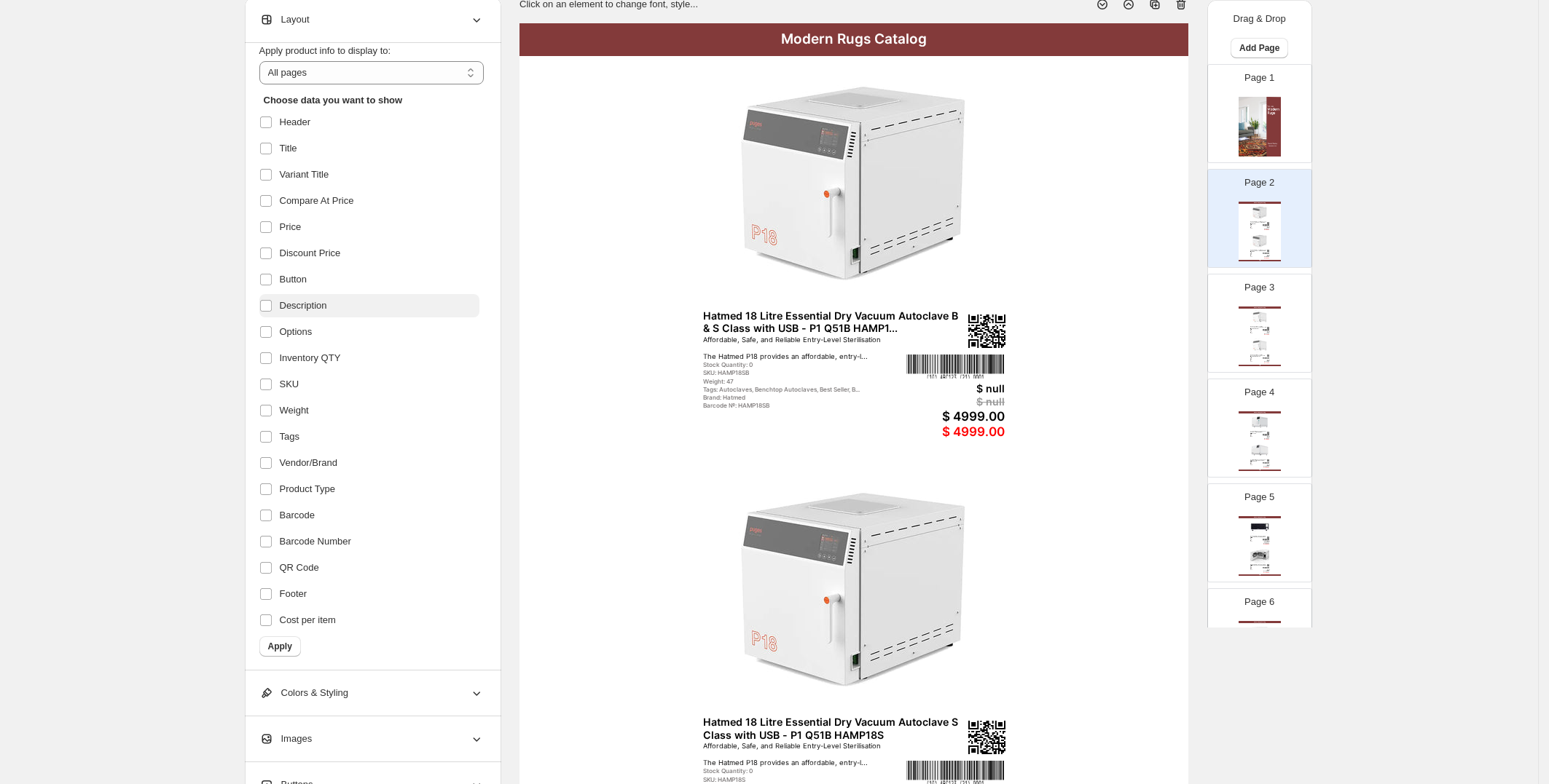
click at [352, 301] on label "Description" at bounding box center [369, 306] width 220 height 24
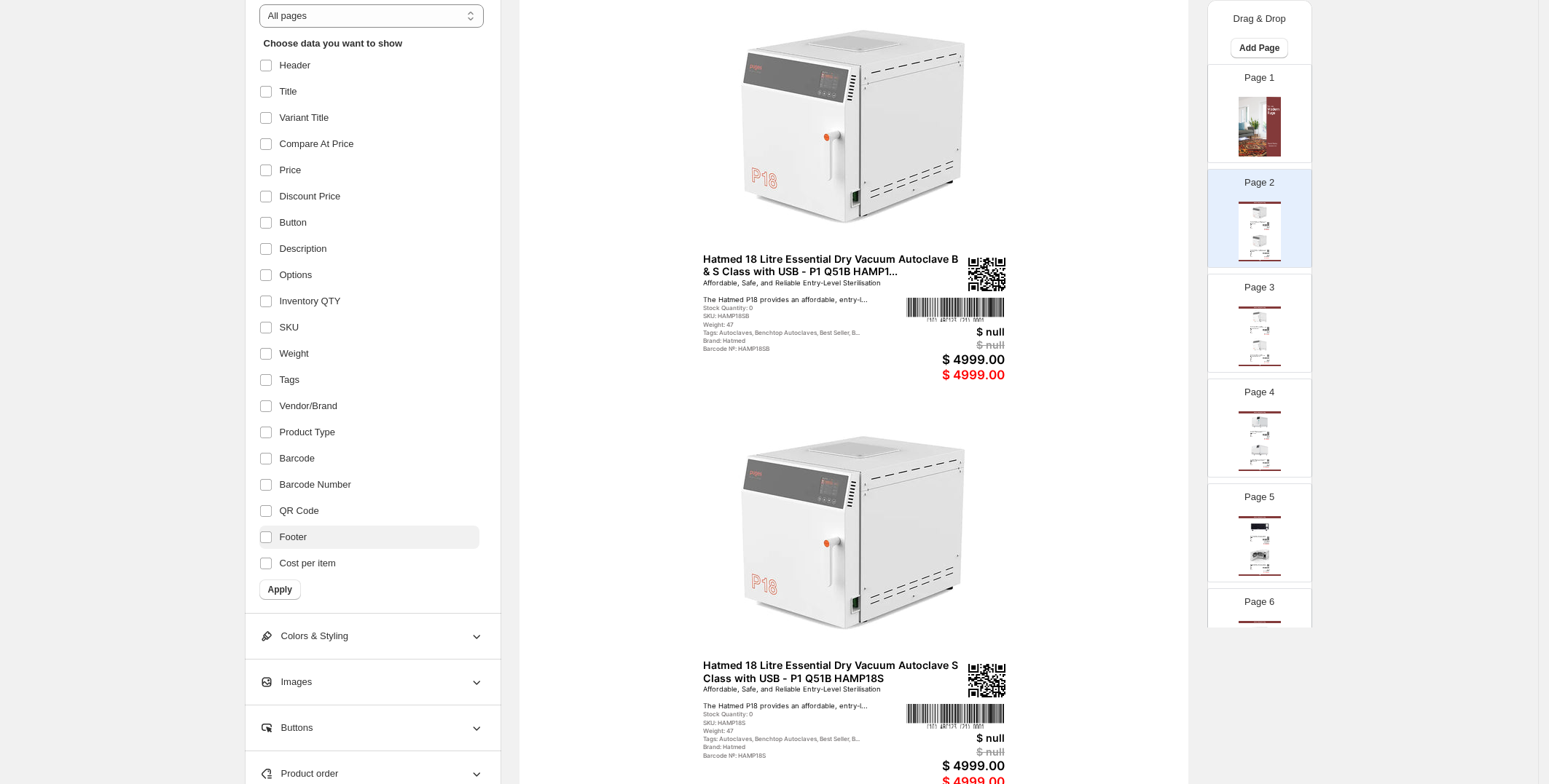
scroll to position [166, 0]
click at [349, 562] on label "Cost per item" at bounding box center [369, 562] width 220 height 24
click at [365, 478] on label "Barcode Number" at bounding box center [369, 483] width 220 height 24
click at [389, 113] on label "Variant Title" at bounding box center [369, 117] width 220 height 24
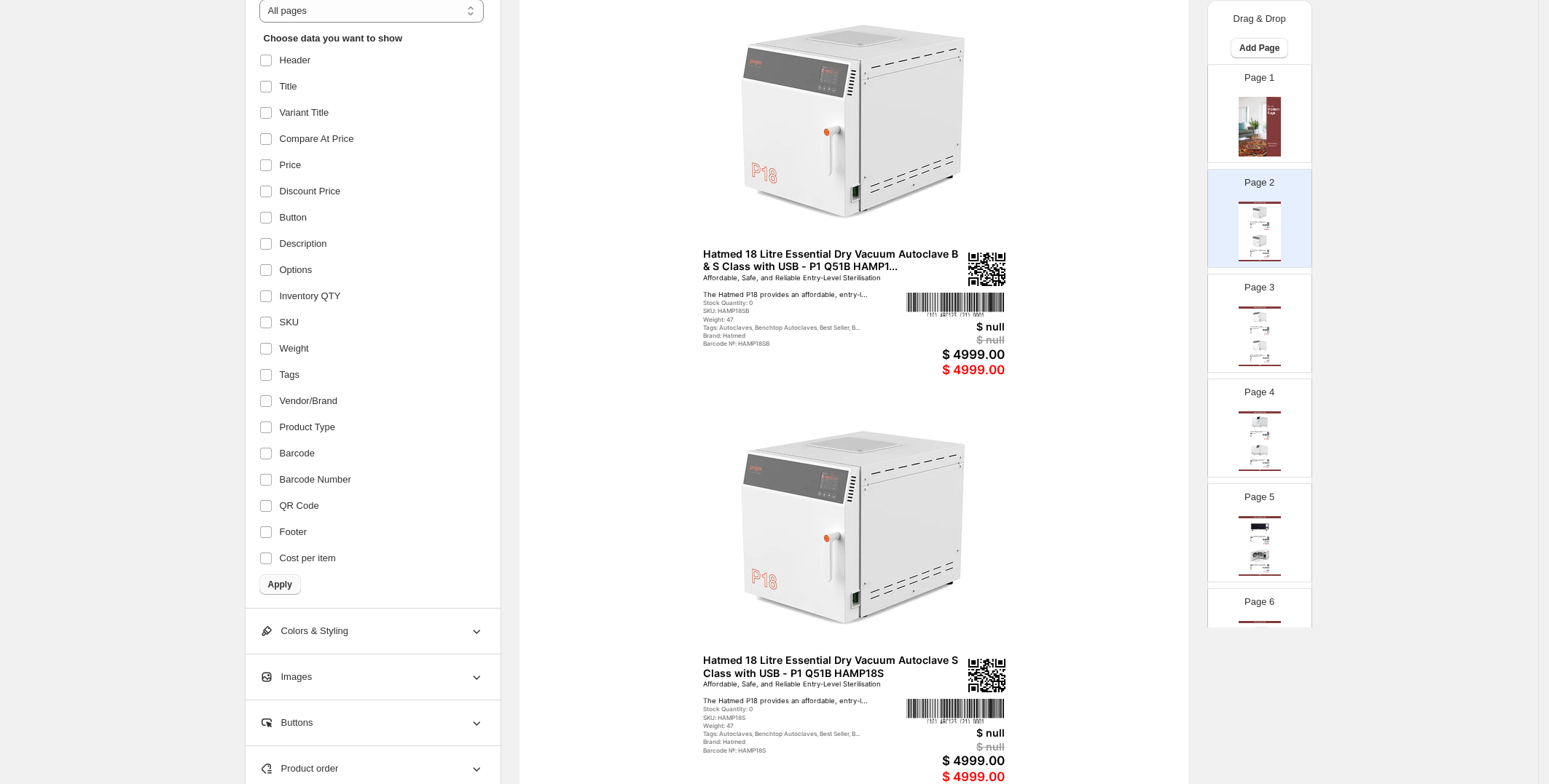
scroll to position [170, 0]
click at [278, 581] on span "Apply" at bounding box center [280, 585] width 24 height 12
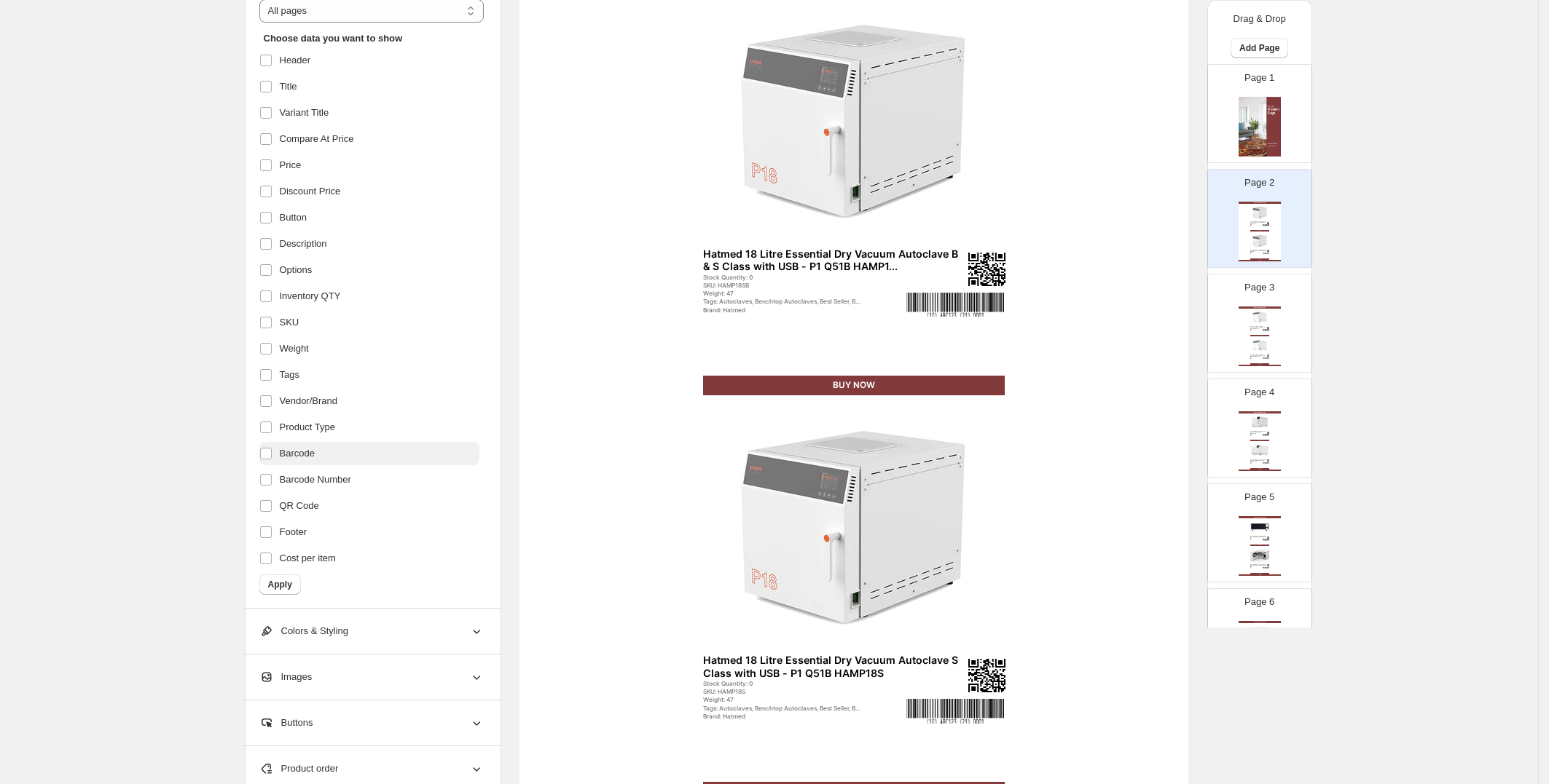
click at [356, 449] on label "Barcode" at bounding box center [369, 454] width 220 height 24
click at [367, 431] on label "Product Type" at bounding box center [369, 427] width 220 height 24
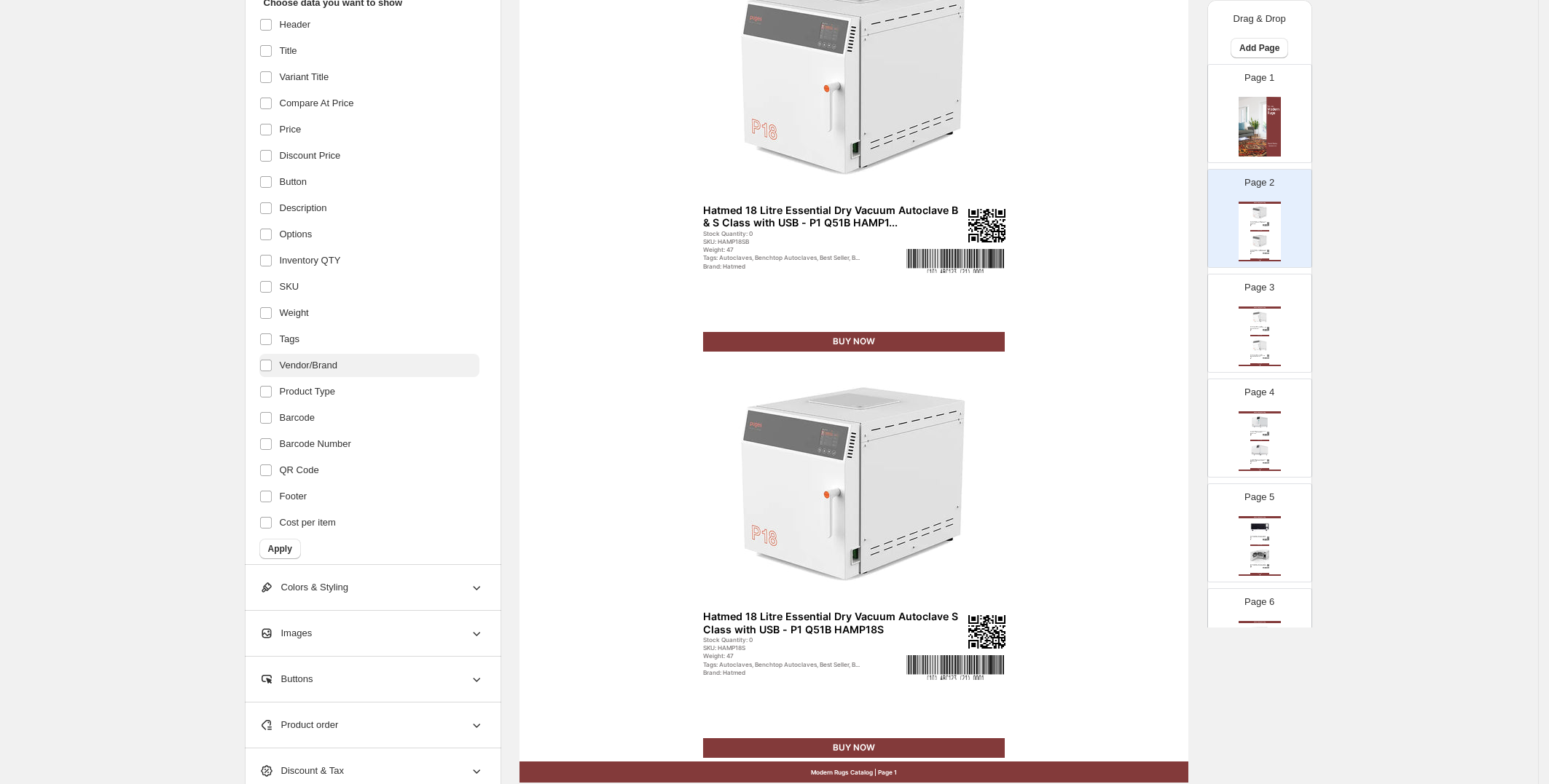
scroll to position [36, 0]
click at [353, 185] on label "Button" at bounding box center [369, 182] width 220 height 24
click at [280, 540] on button "Apply" at bounding box center [280, 549] width 41 height 20
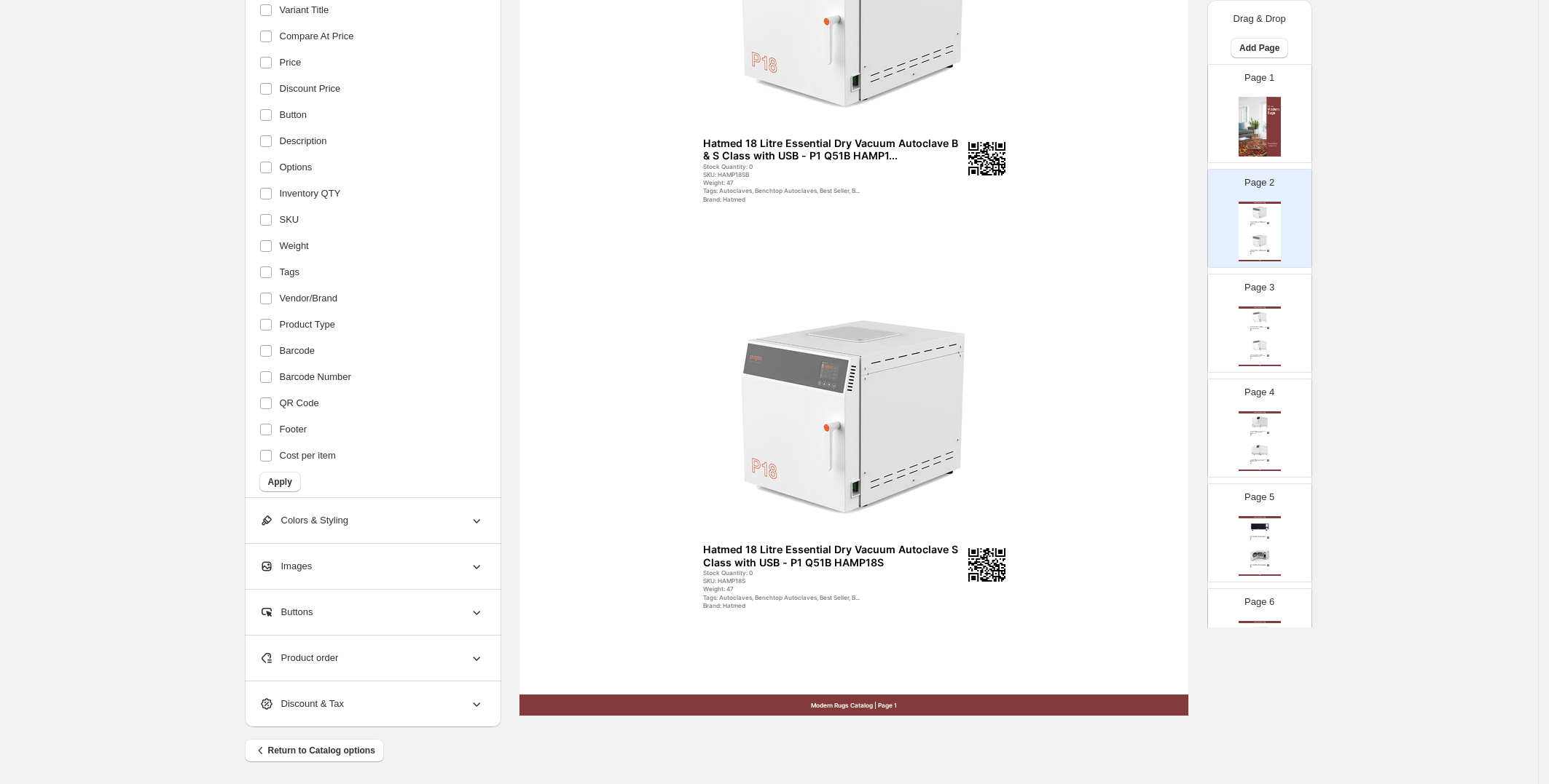
scroll to position [280, 0]
click at [1279, 323] on div "Page 3 Modern Rugs Catalog Hatmed 23 Litre Essential Dry Vacuum Autoclave B & S…" at bounding box center [1253, 317] width 92 height 97
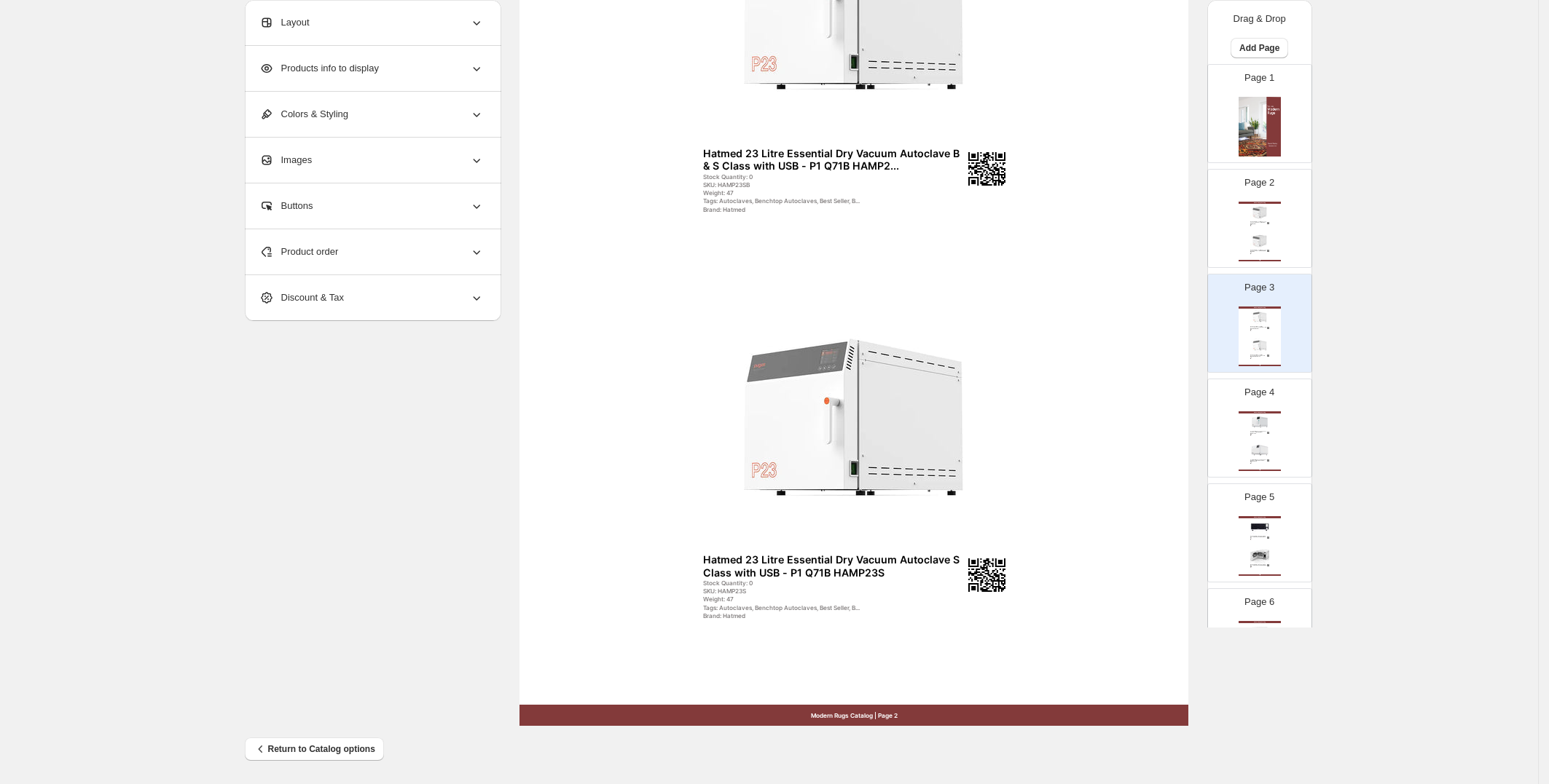
click at [1269, 440] on div "Modern Rugs Catalog Ganj 23 Litre Dry Vacuum Autoclave B & S Class with USB - Q…" at bounding box center [1259, 441] width 42 height 60
type input "*"
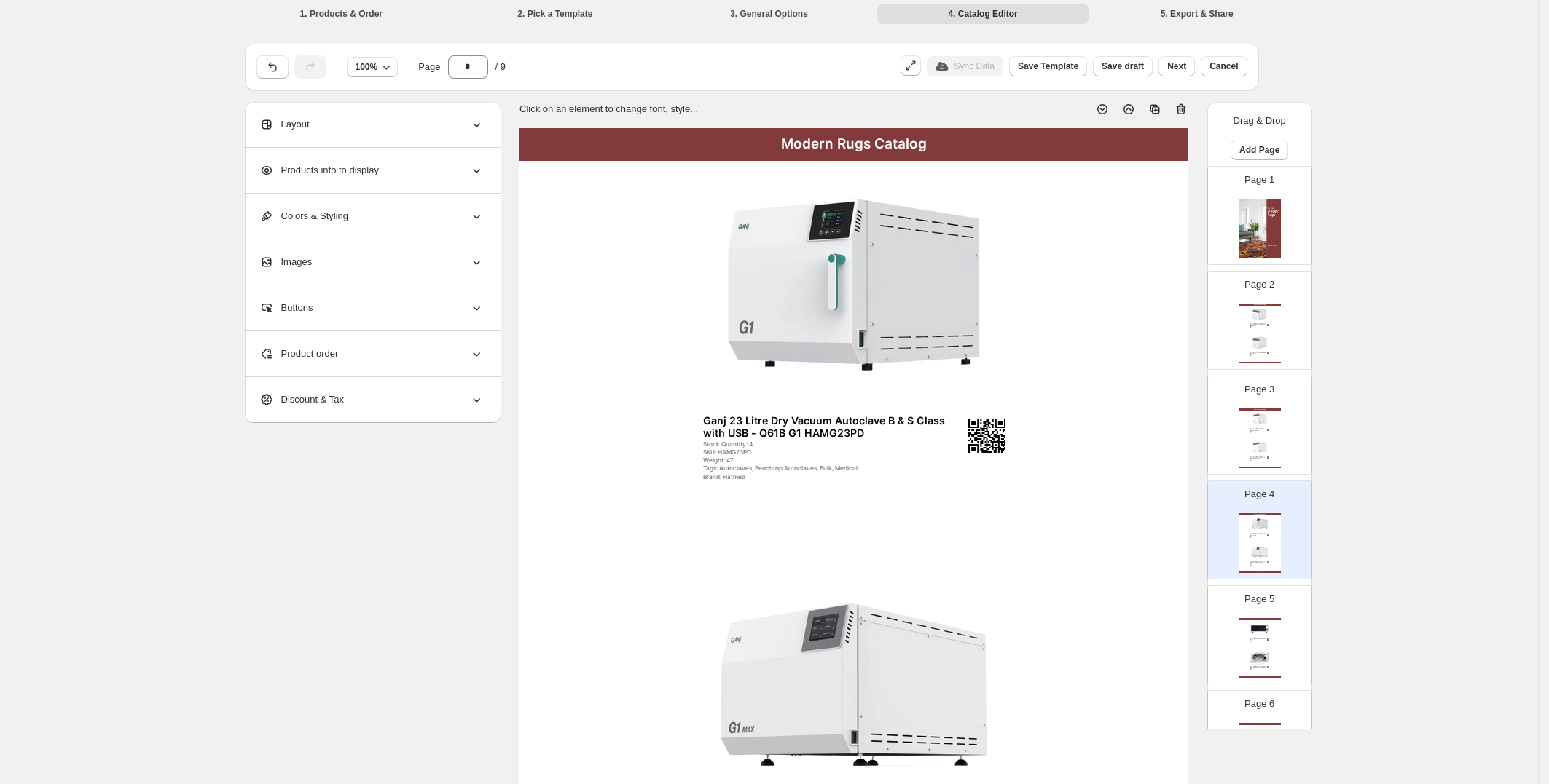
scroll to position [3, 0]
click at [1170, 60] on button "Next" at bounding box center [1176, 65] width 36 height 20
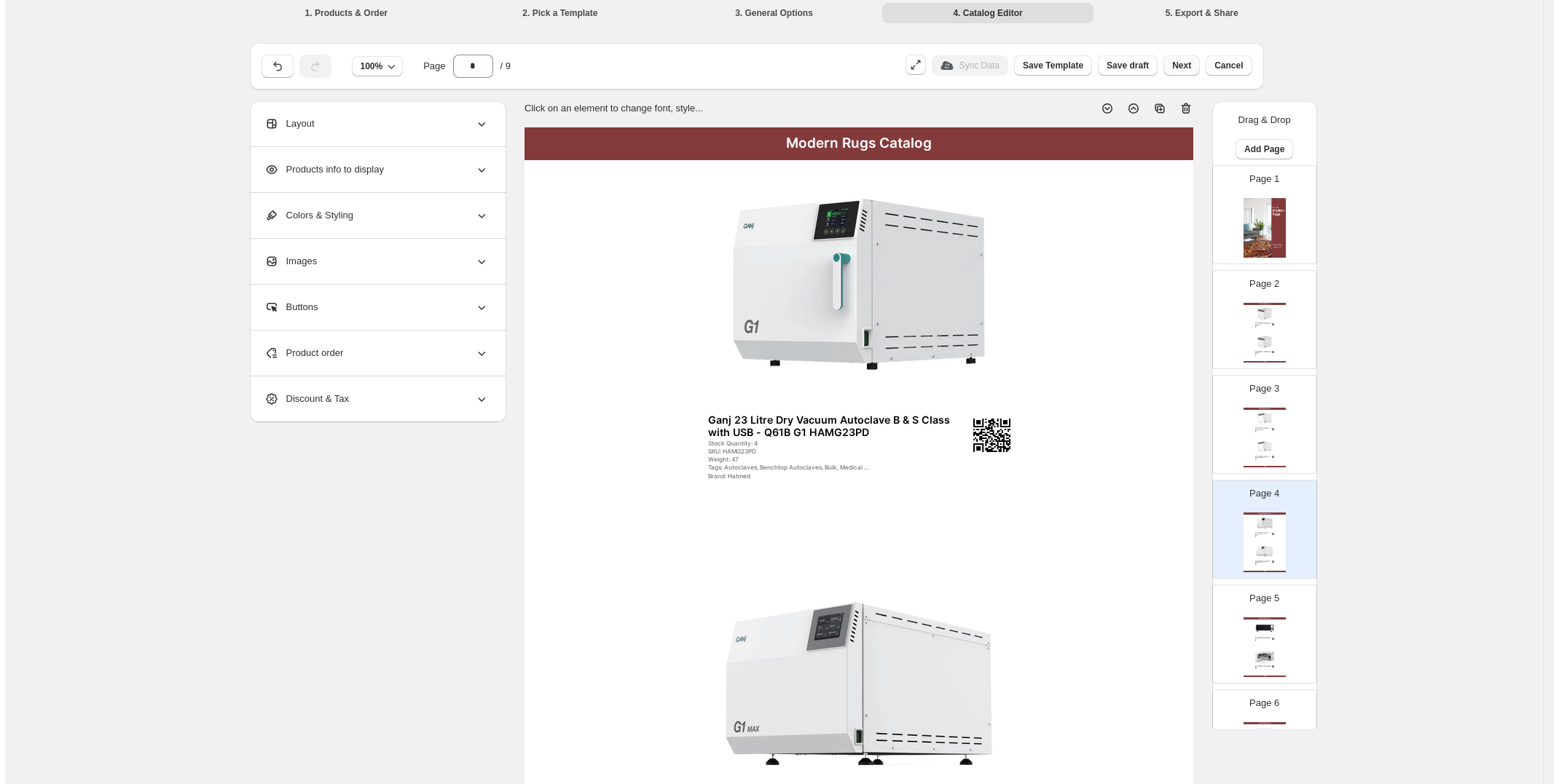
scroll to position [0, 0]
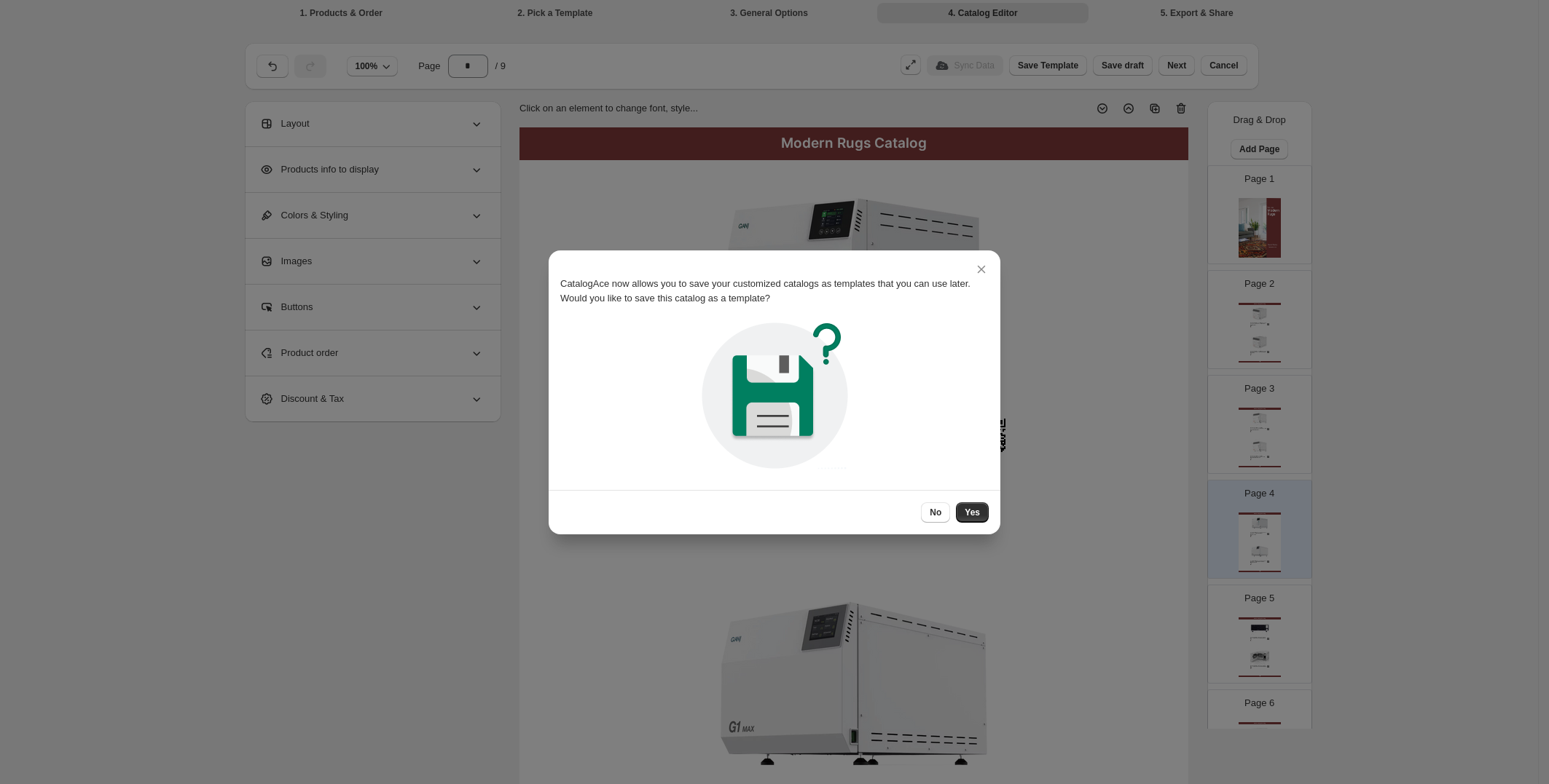
click at [984, 500] on div "No Yes" at bounding box center [774, 512] width 452 height 44
click at [941, 520] on button "No" at bounding box center [935, 513] width 29 height 20
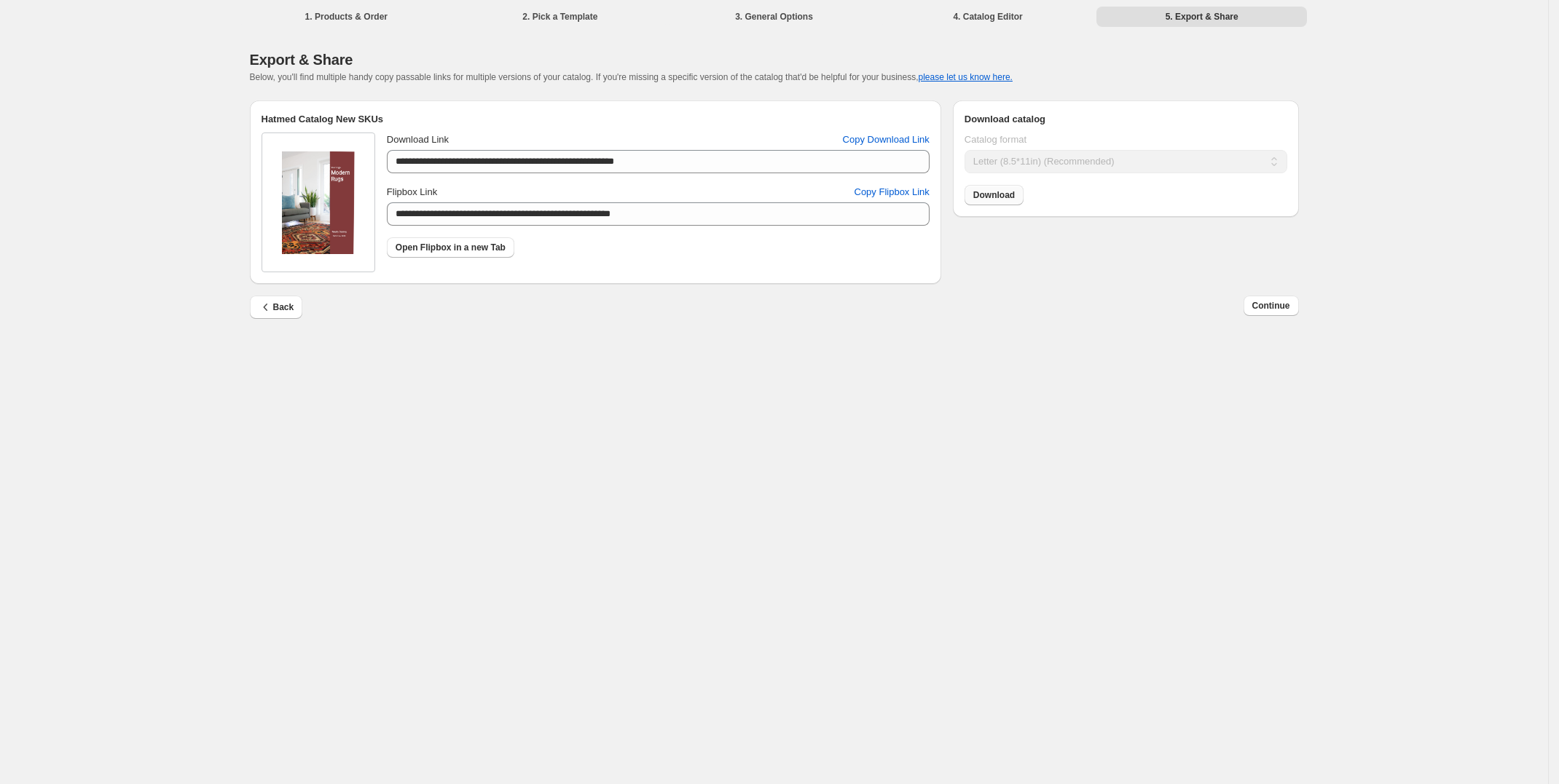
click at [974, 193] on span "Download" at bounding box center [993, 196] width 41 height 12
